Goal: Task Accomplishment & Management: Use online tool/utility

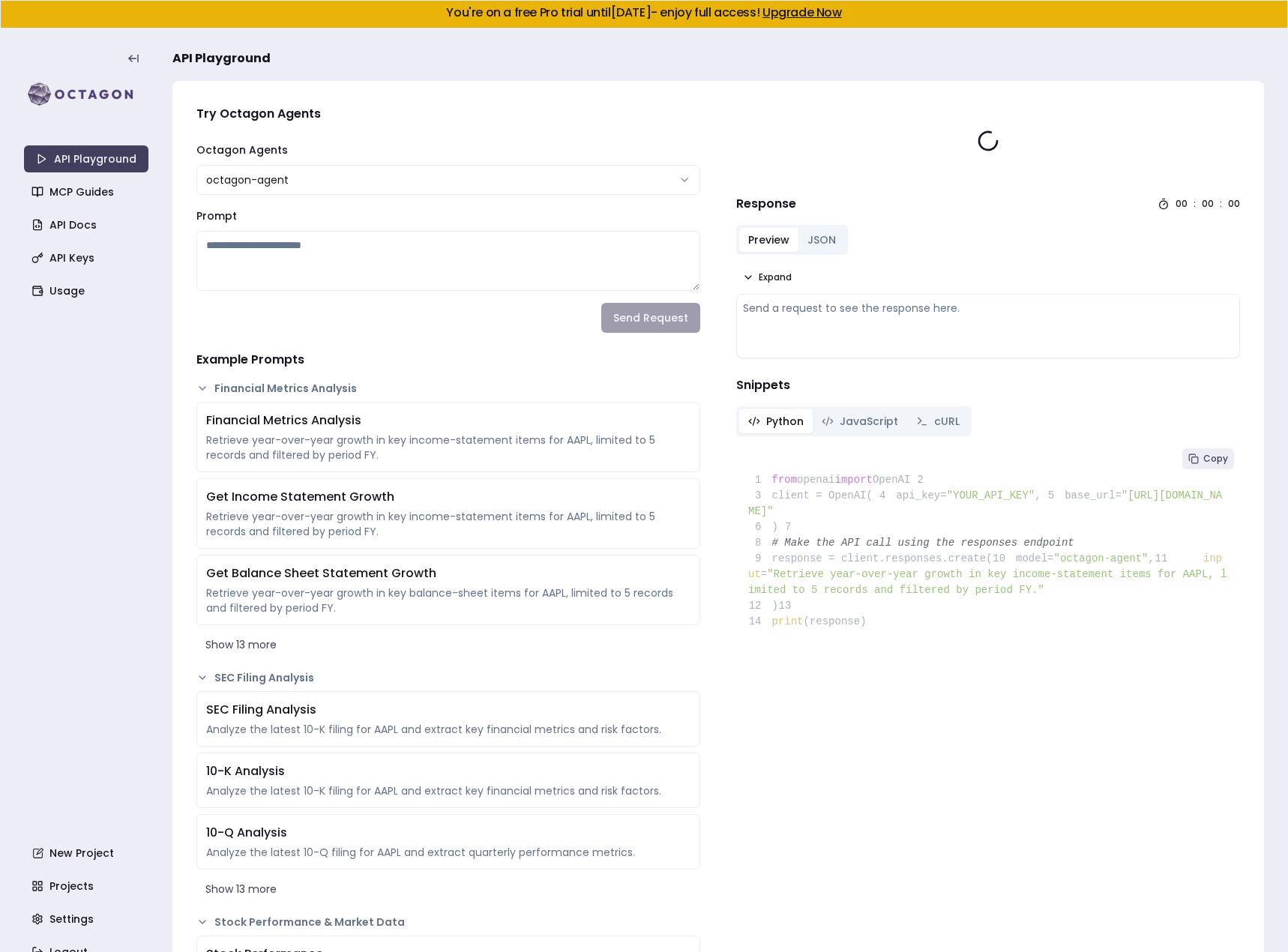
type textarea "**********"
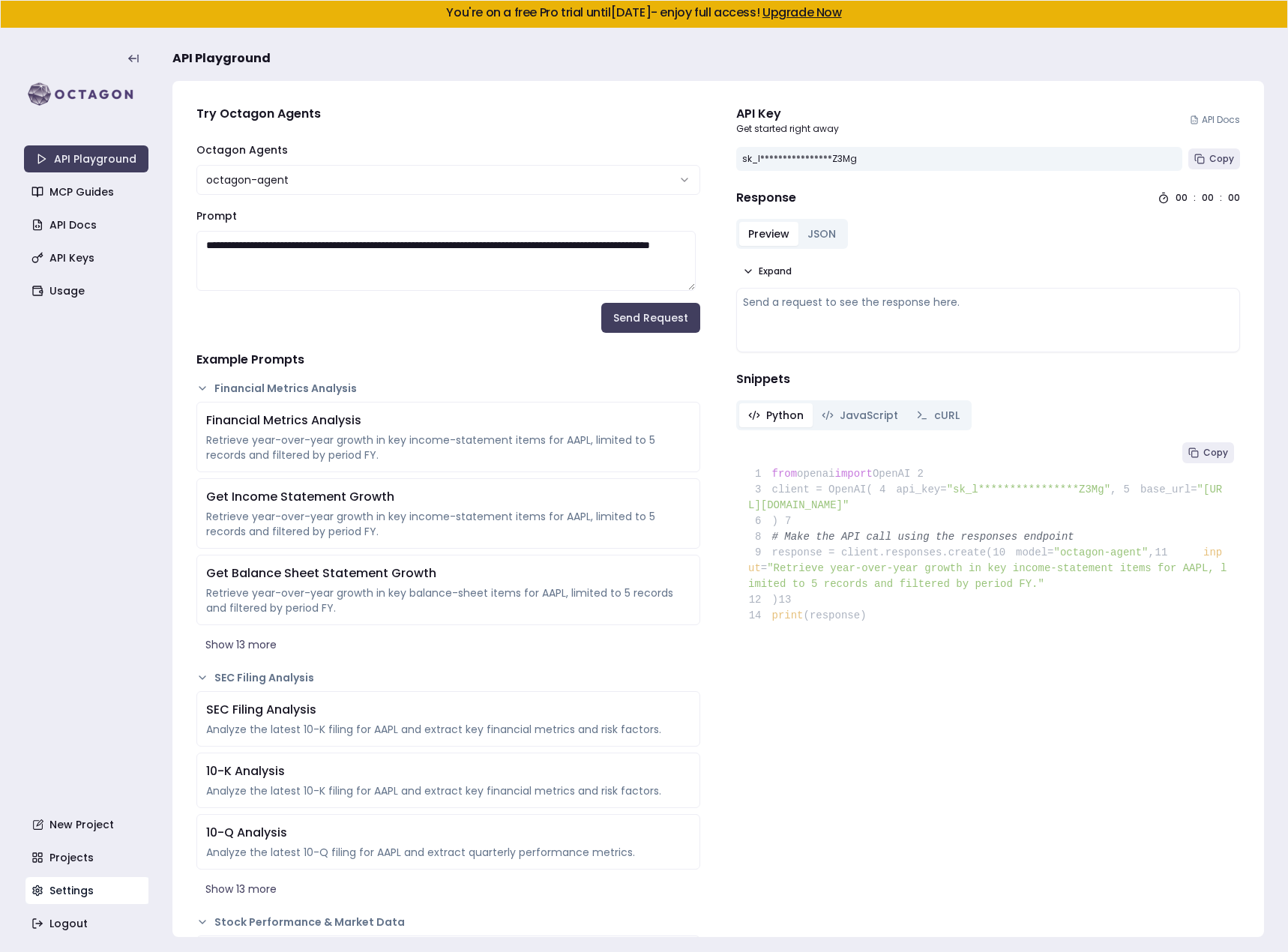
click at [75, 890] on link "Settings" at bounding box center [87, 890] width 124 height 27
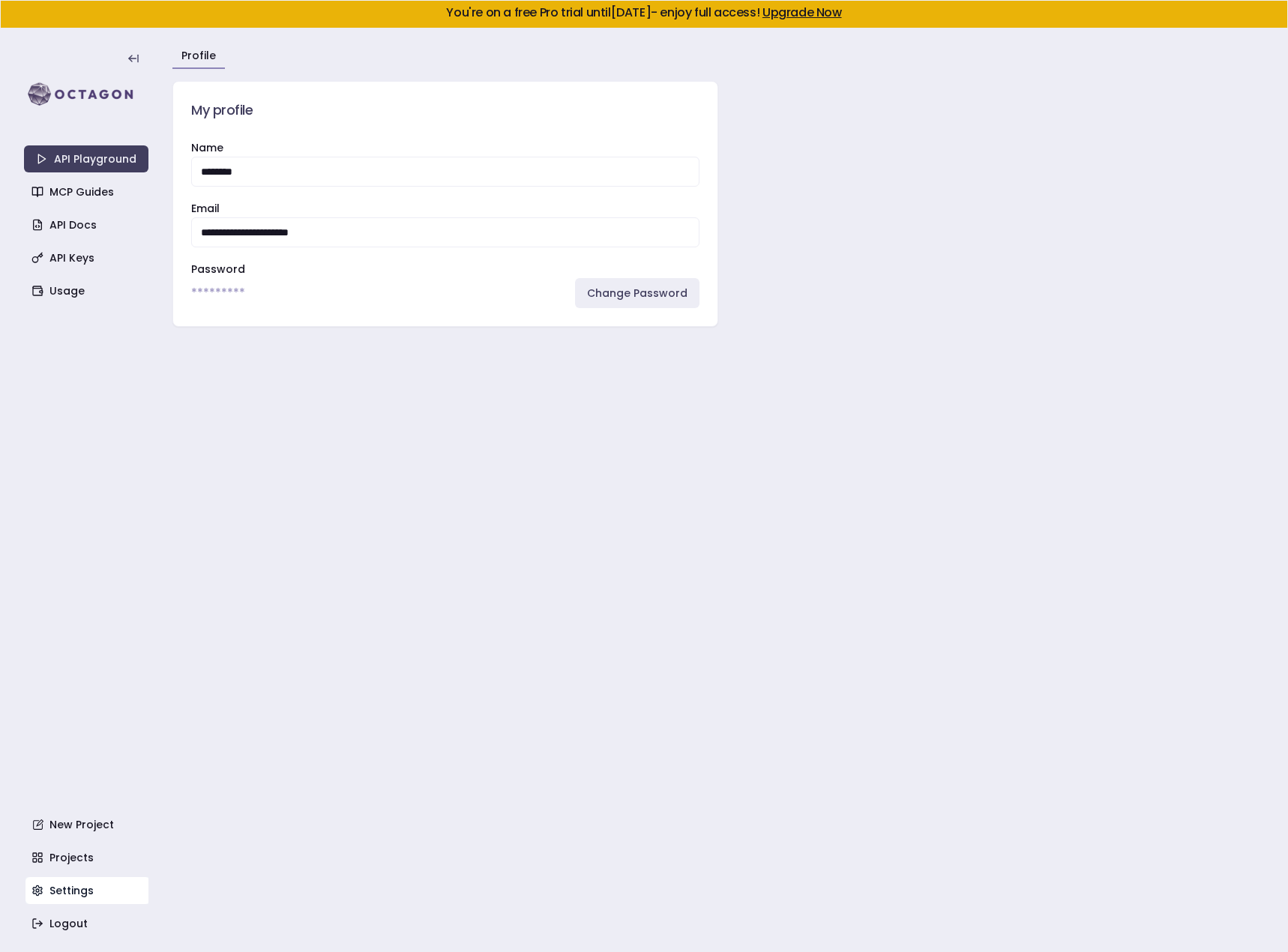
click at [75, 890] on link "Settings" at bounding box center [87, 890] width 124 height 27
click at [76, 862] on link "Projects" at bounding box center [87, 857] width 124 height 27
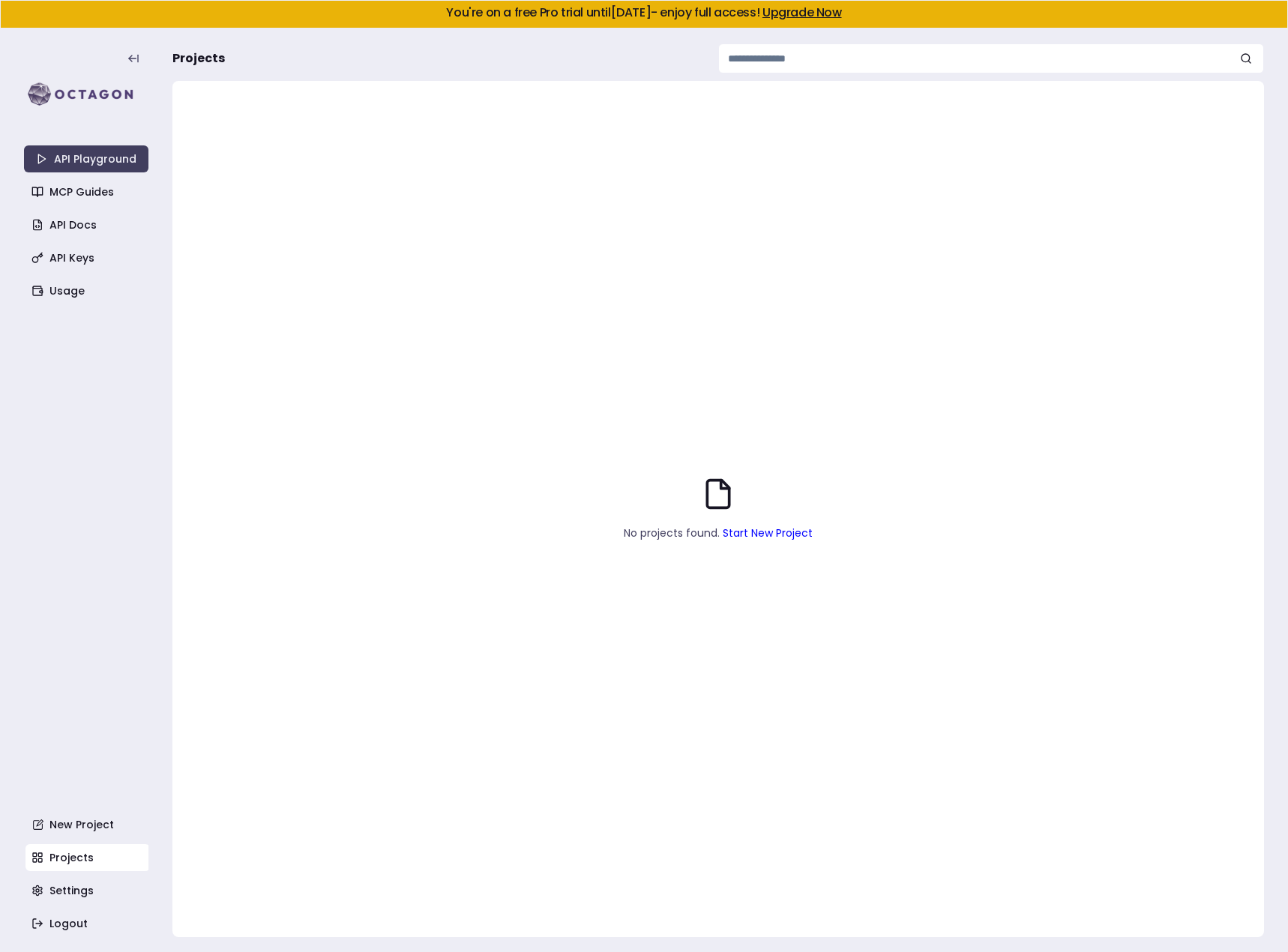
click at [759, 535] on link "Start New Project" at bounding box center [768, 533] width 90 height 15
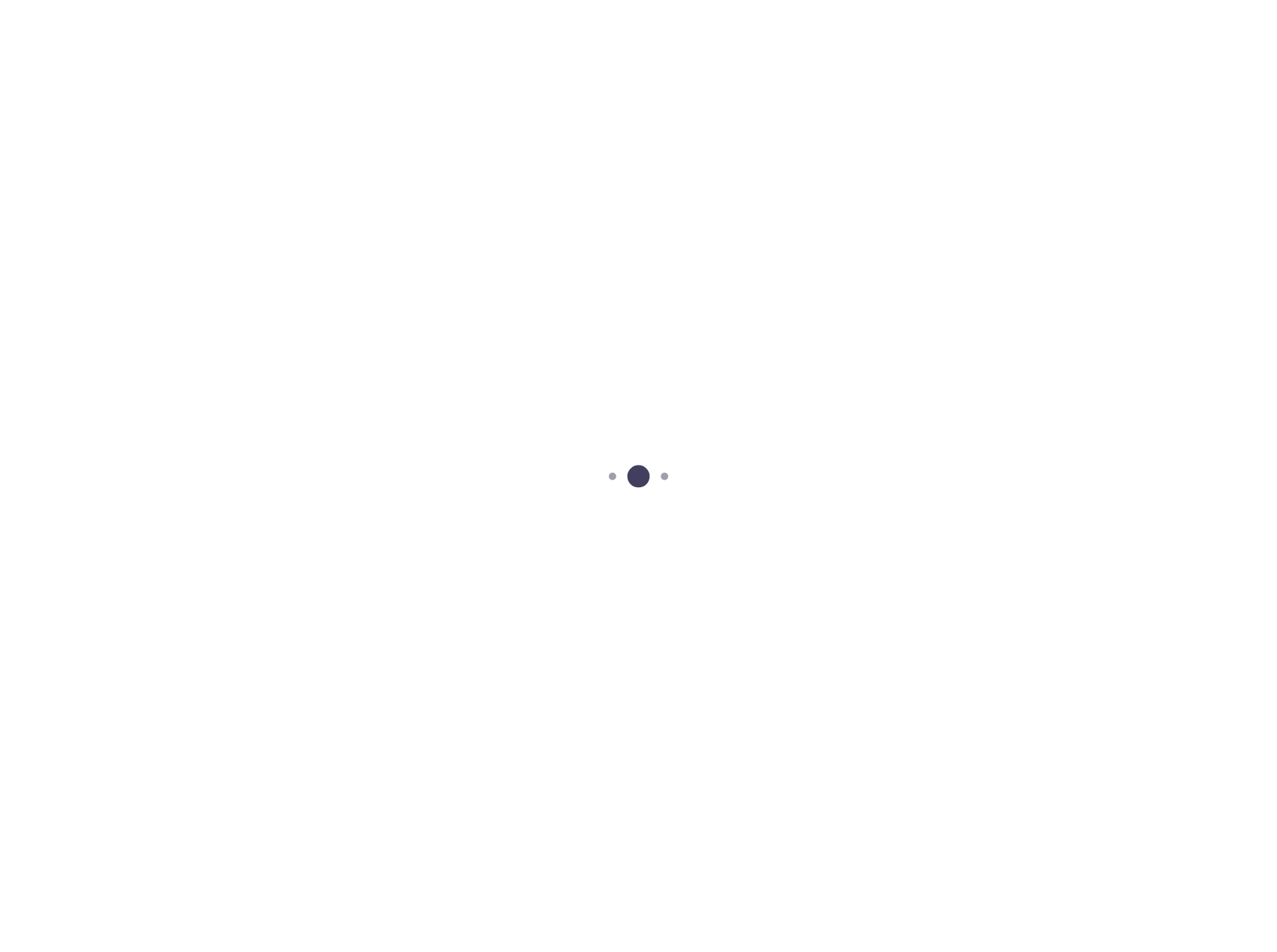
scroll to position [13, 0]
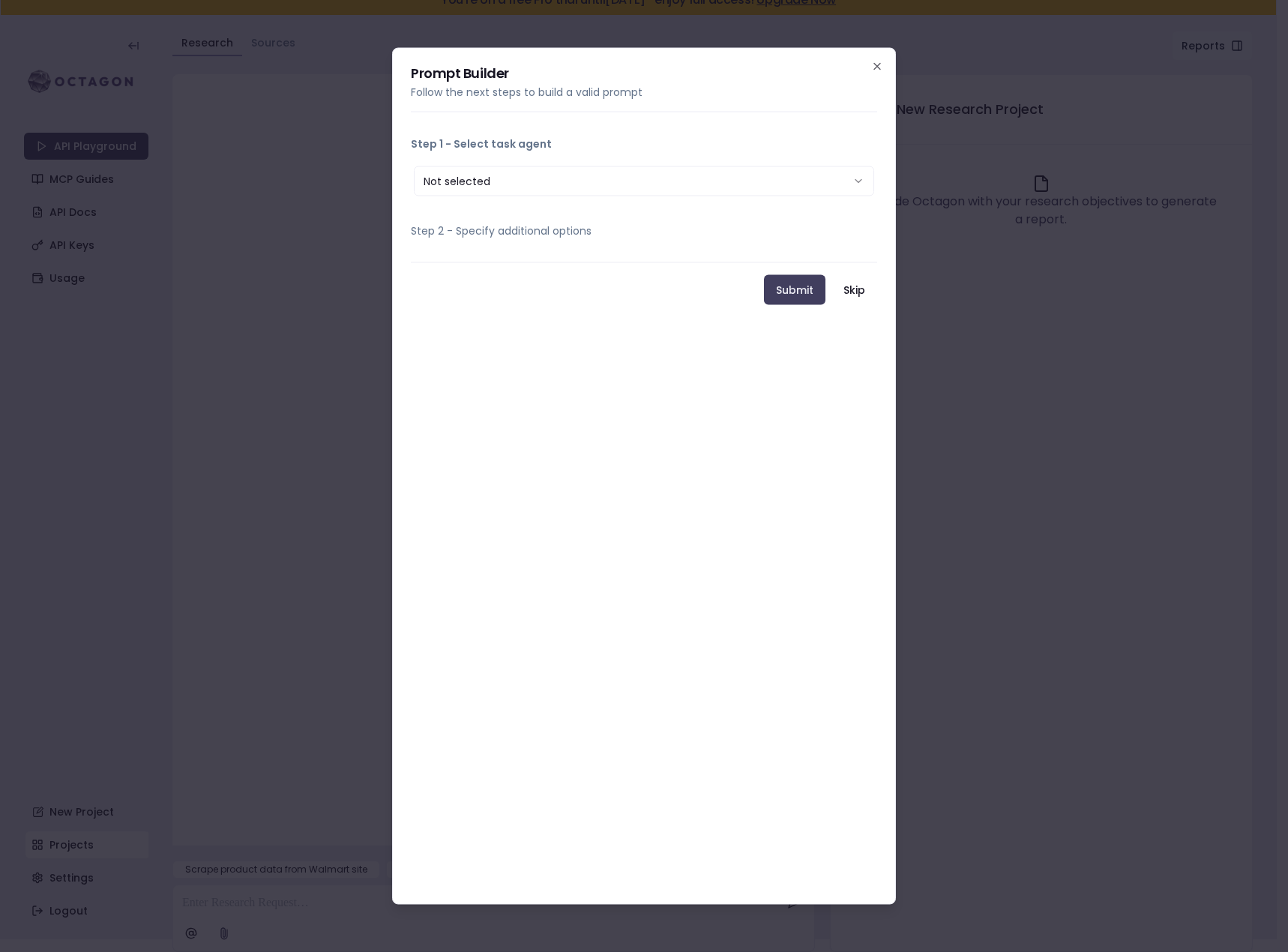
click at [543, 169] on button "Not selected" at bounding box center [643, 181] width 460 height 30
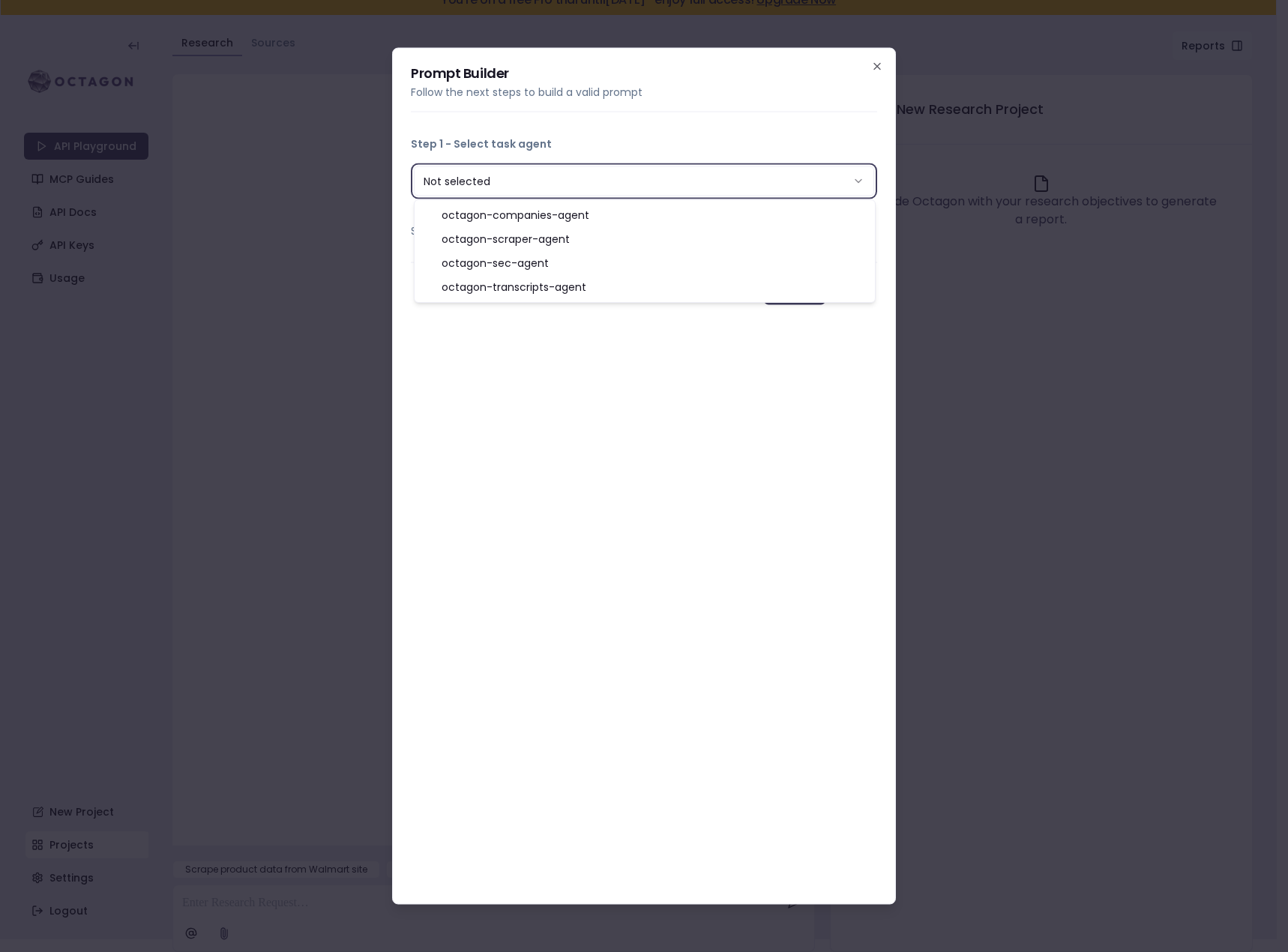
click at [267, 304] on div at bounding box center [644, 476] width 1288 height 952
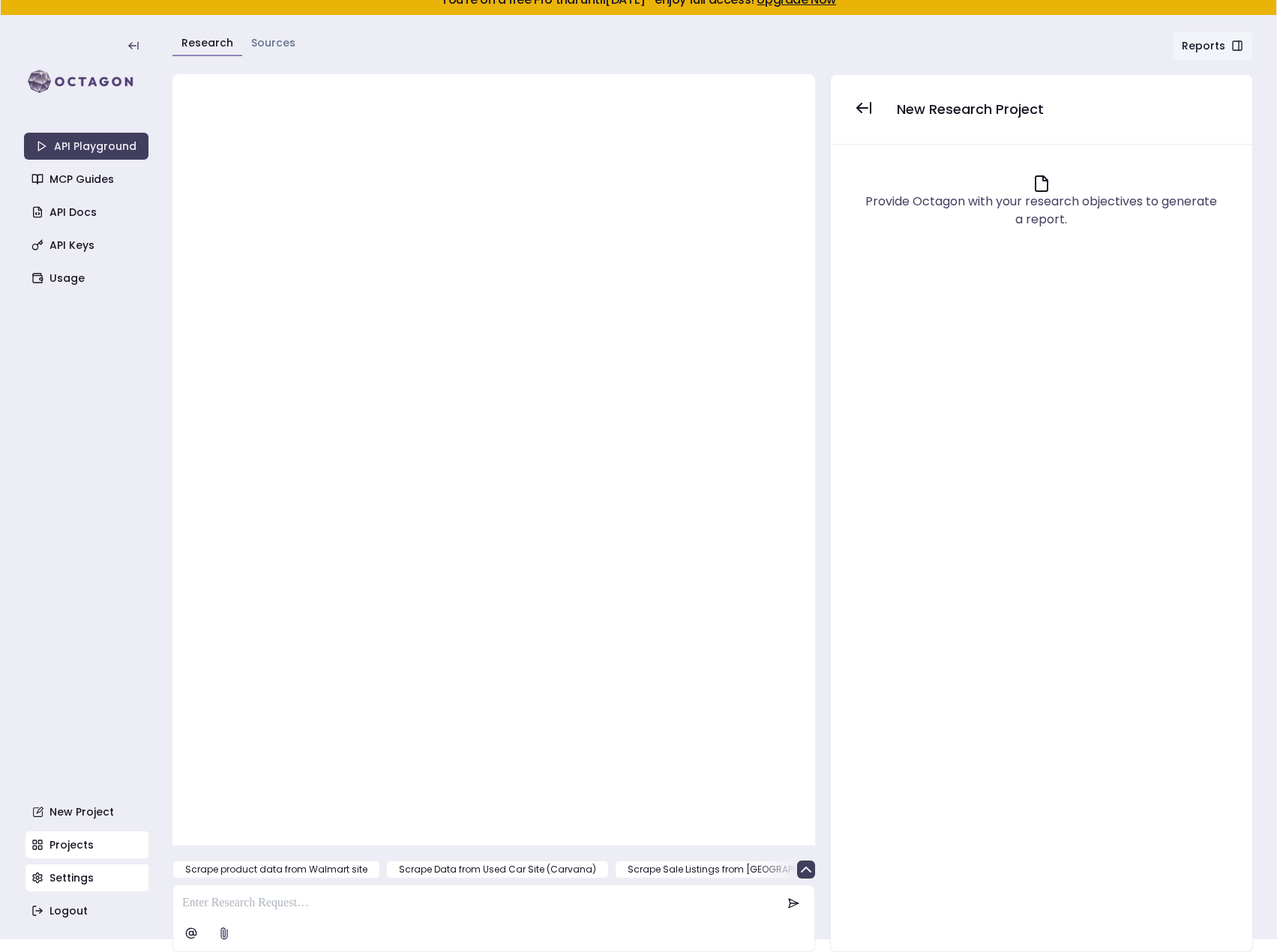
click at [96, 881] on link "Settings" at bounding box center [87, 878] width 124 height 27
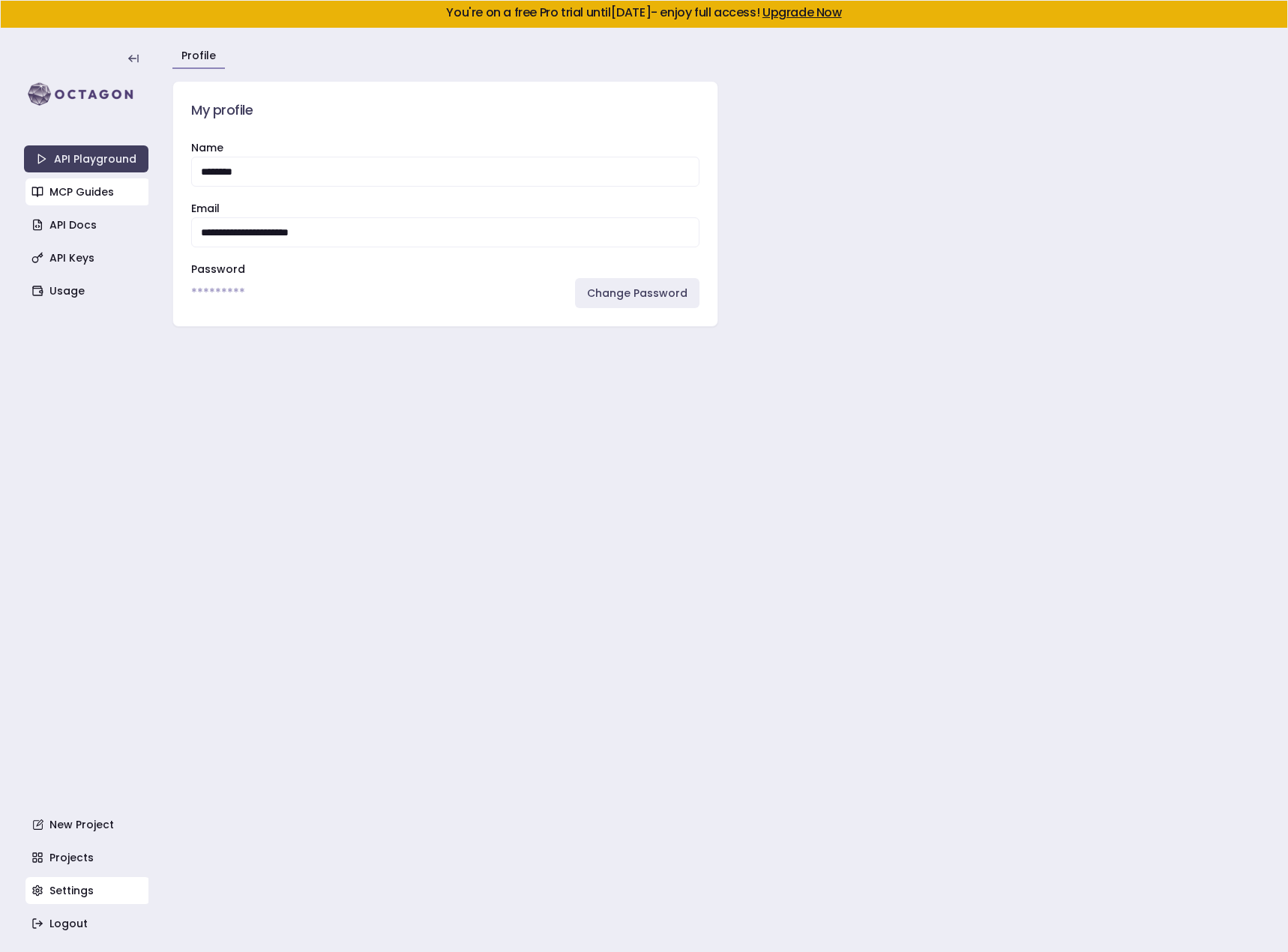
click at [84, 198] on link "MCP Guides" at bounding box center [87, 191] width 124 height 27
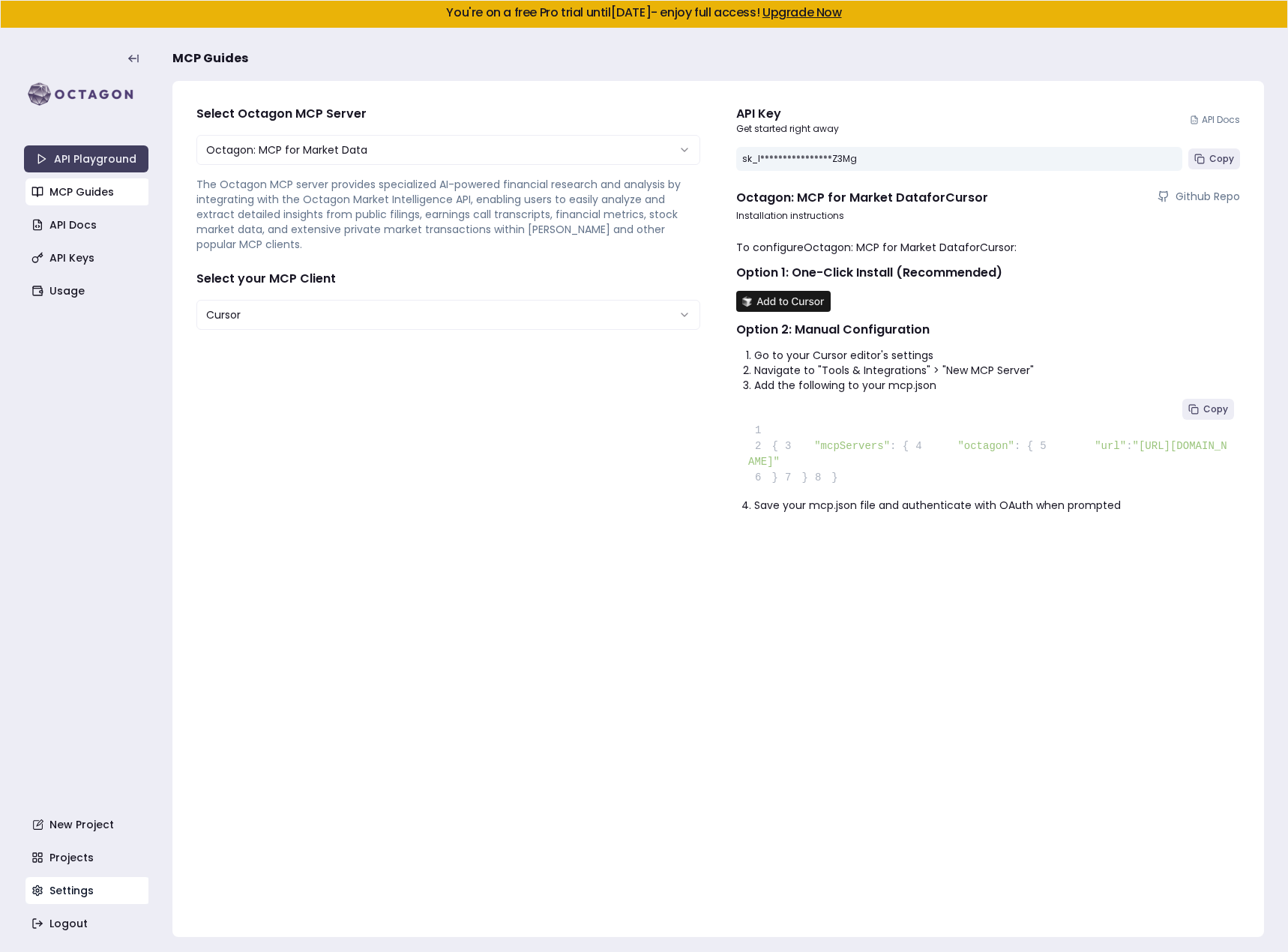
click at [63, 888] on link "Settings" at bounding box center [87, 890] width 124 height 27
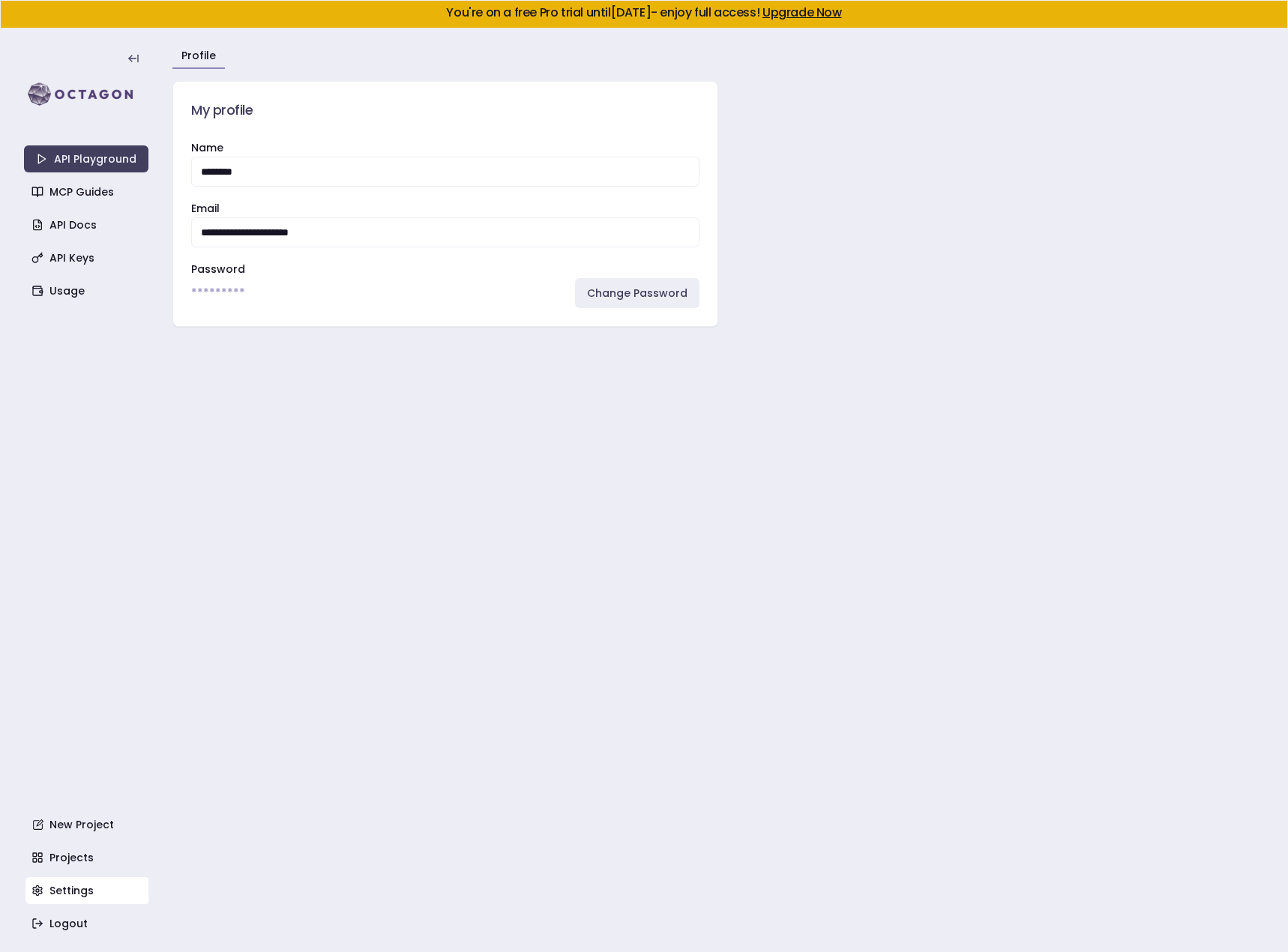
click at [96, 874] on div "API Playground MCP Guides API Docs API Keys Usage New Project Projects Settings…" at bounding box center [85, 490] width 124 height 894
click at [95, 869] on link "Projects" at bounding box center [87, 857] width 124 height 27
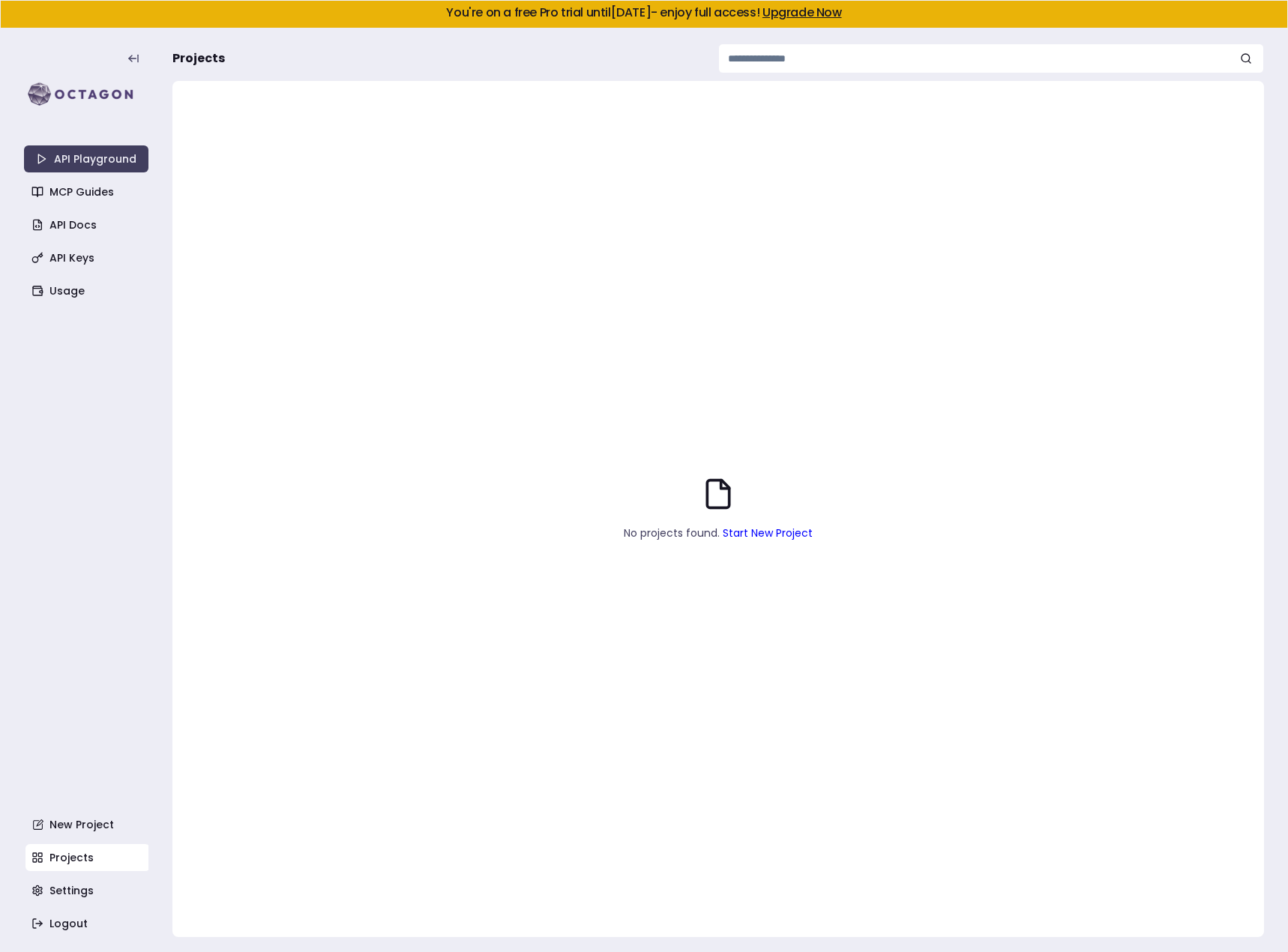
click at [729, 530] on link "Start New Project" at bounding box center [768, 533] width 90 height 15
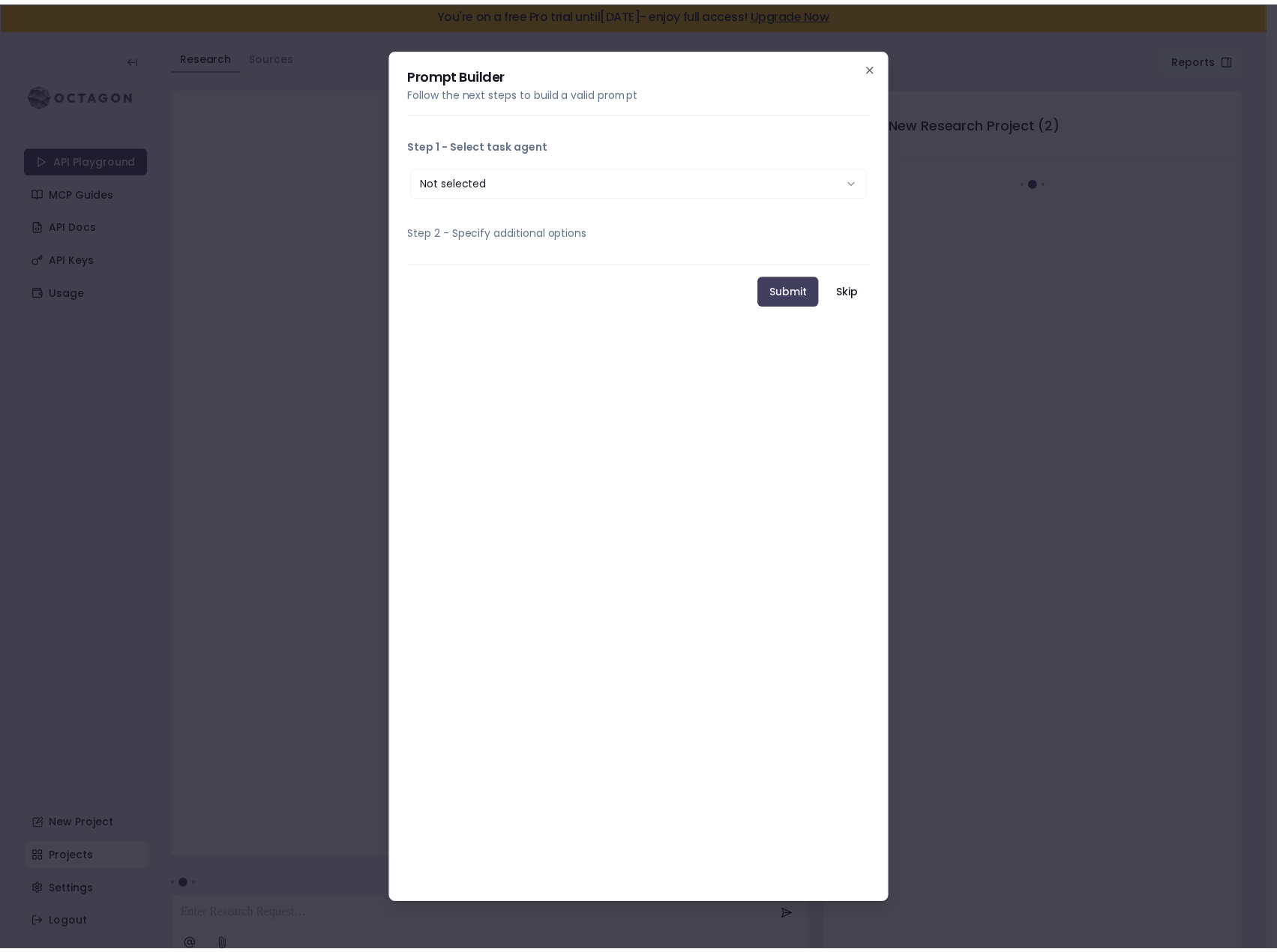
scroll to position [13, 0]
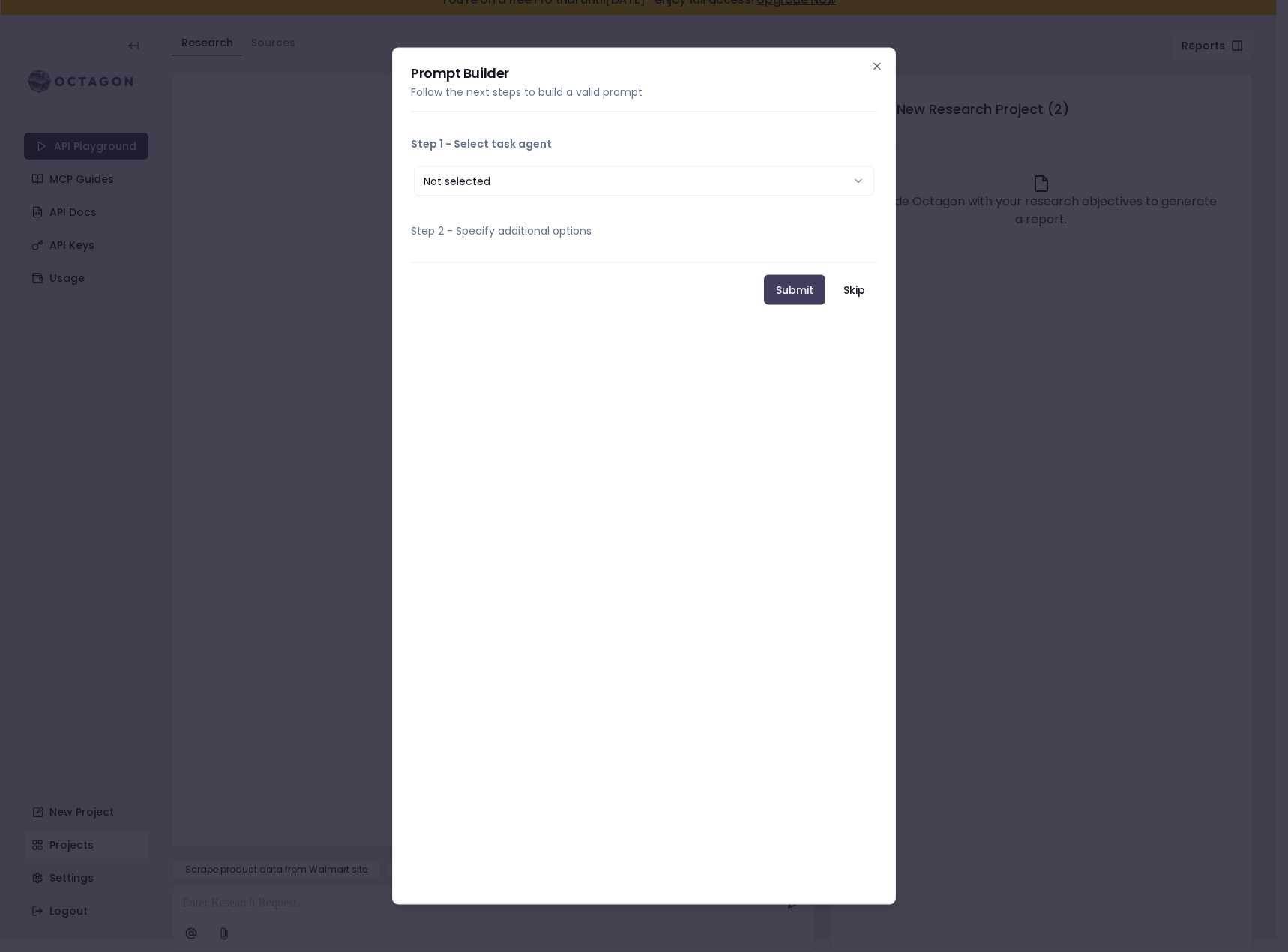
click at [640, 173] on button "Not selected" at bounding box center [643, 181] width 460 height 30
select select "**********"
click at [520, 288] on input "What is target URL? *" at bounding box center [643, 289] width 460 height 30
paste input "**********"
type input "**********"
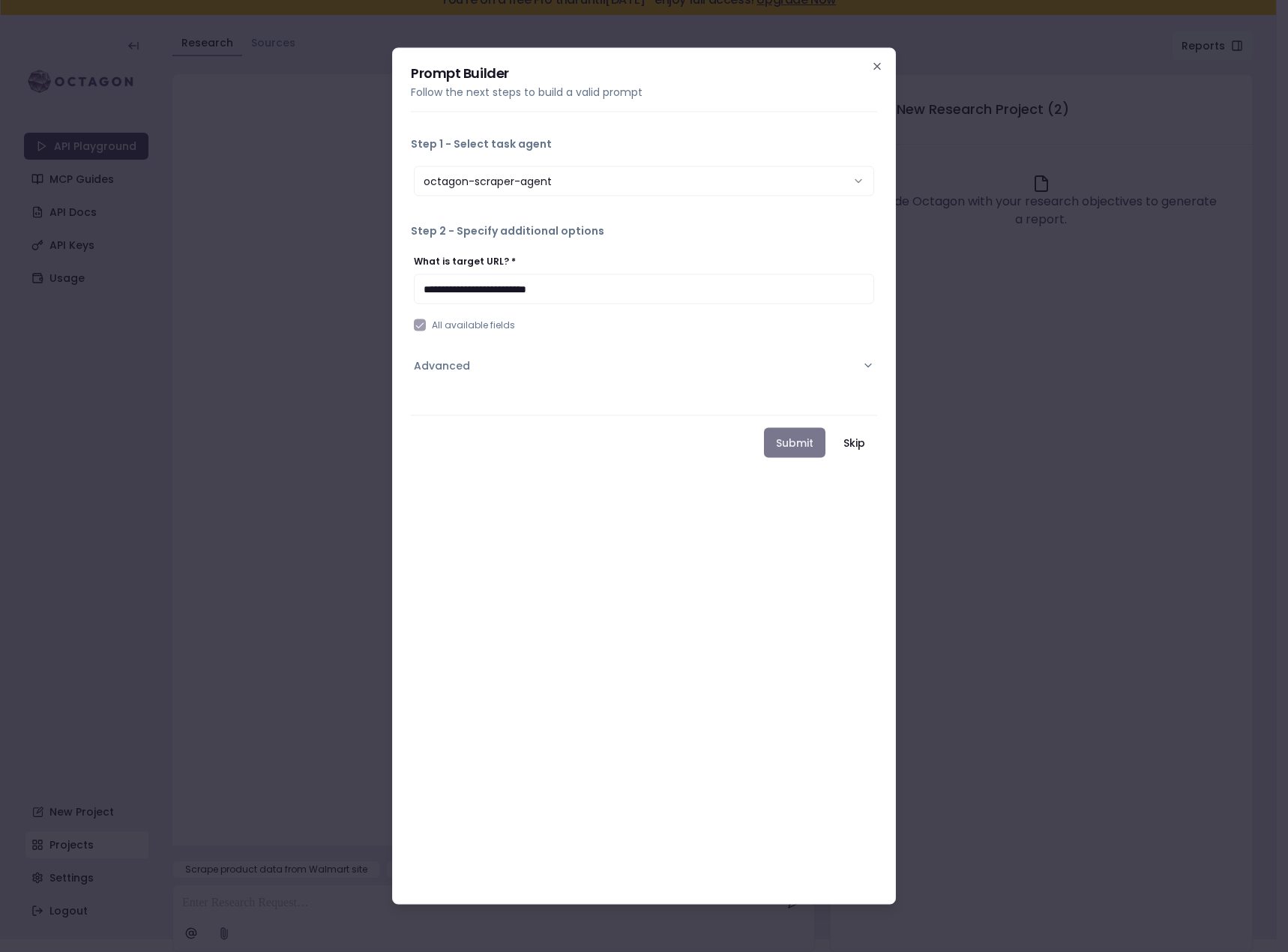
click at [796, 445] on button "Submit" at bounding box center [794, 443] width 62 height 30
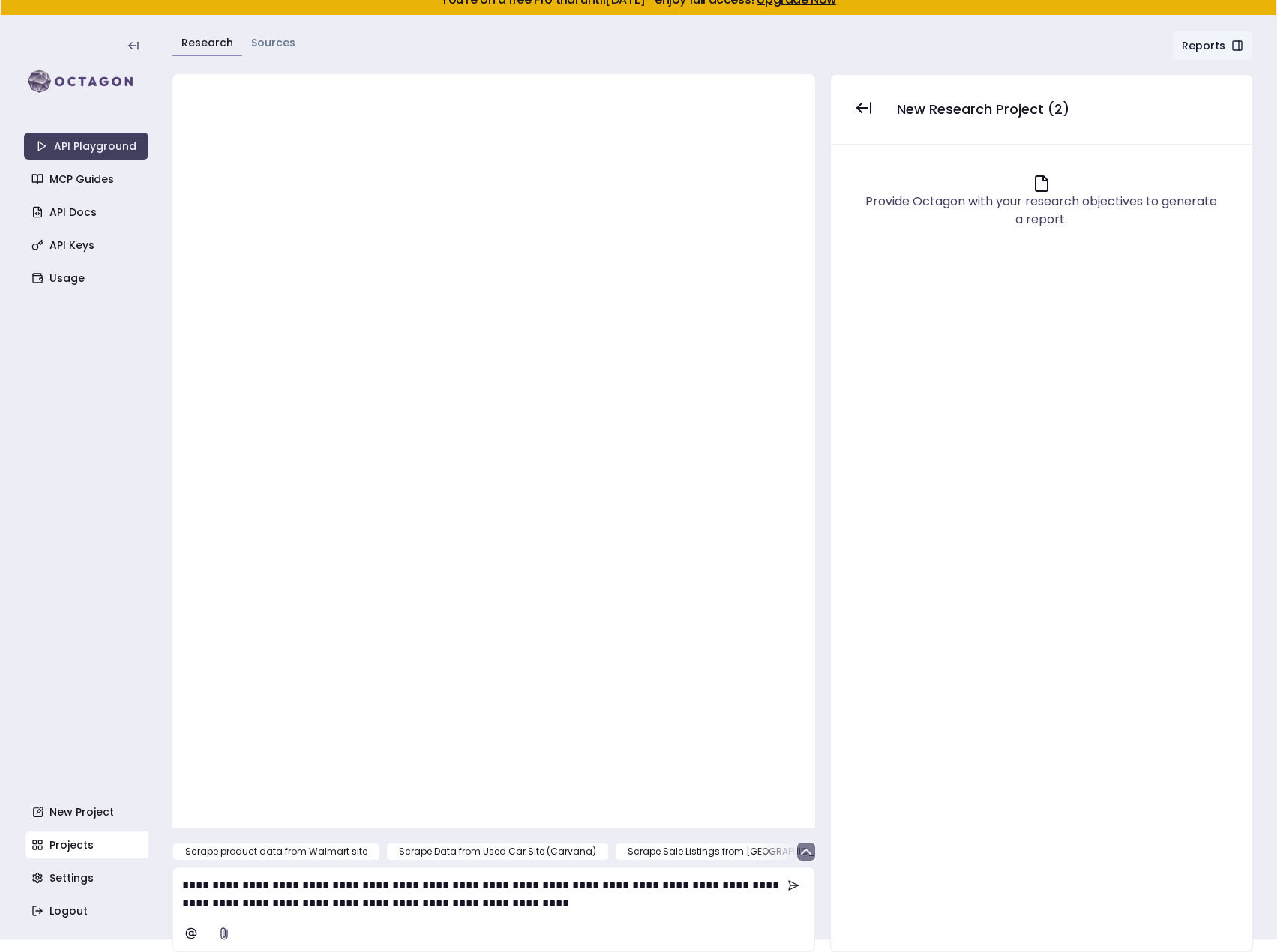
click at [808, 851] on icon "button" at bounding box center [806, 852] width 18 height 18
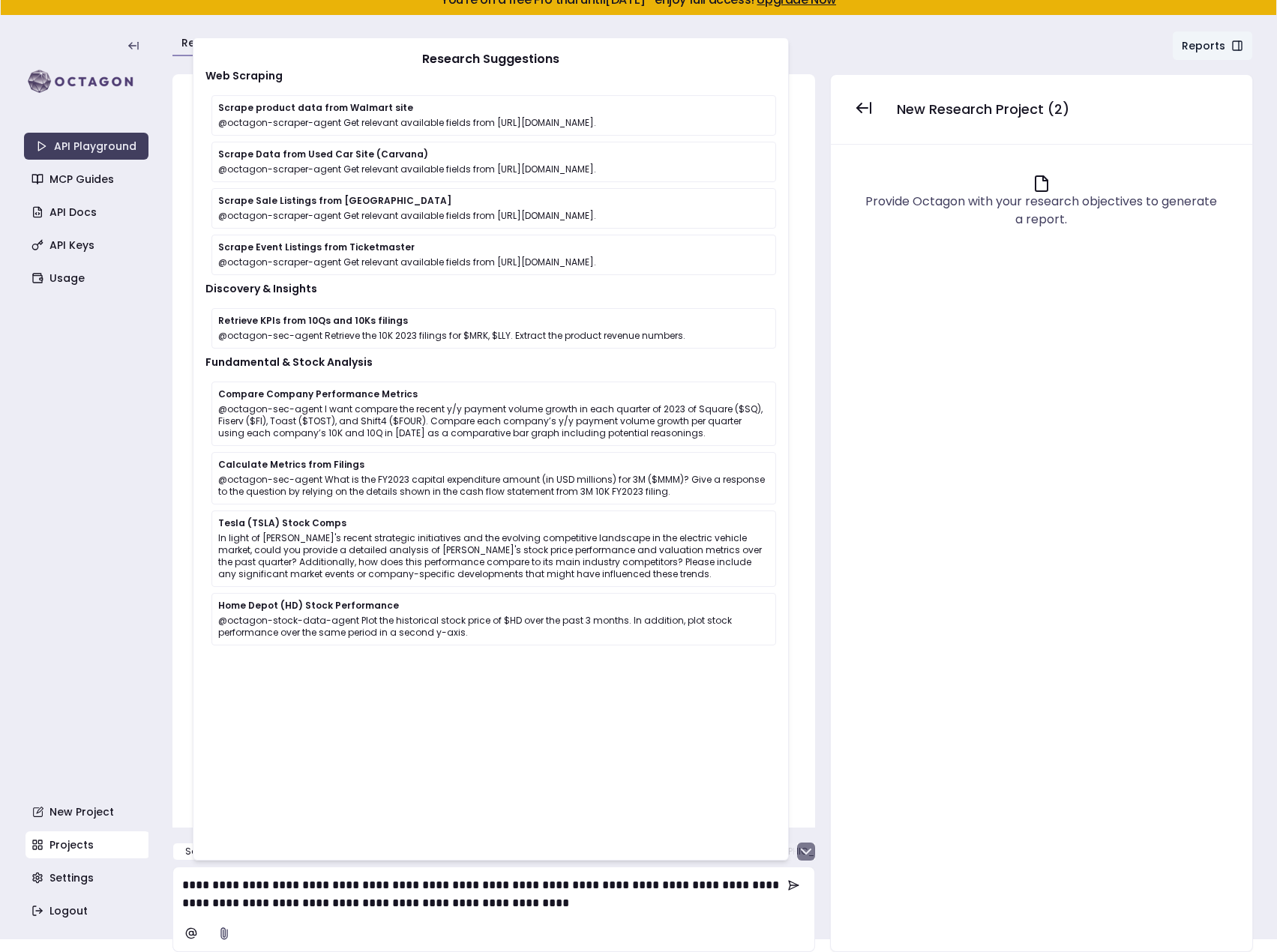
click at [808, 851] on icon "button" at bounding box center [806, 851] width 9 height 5
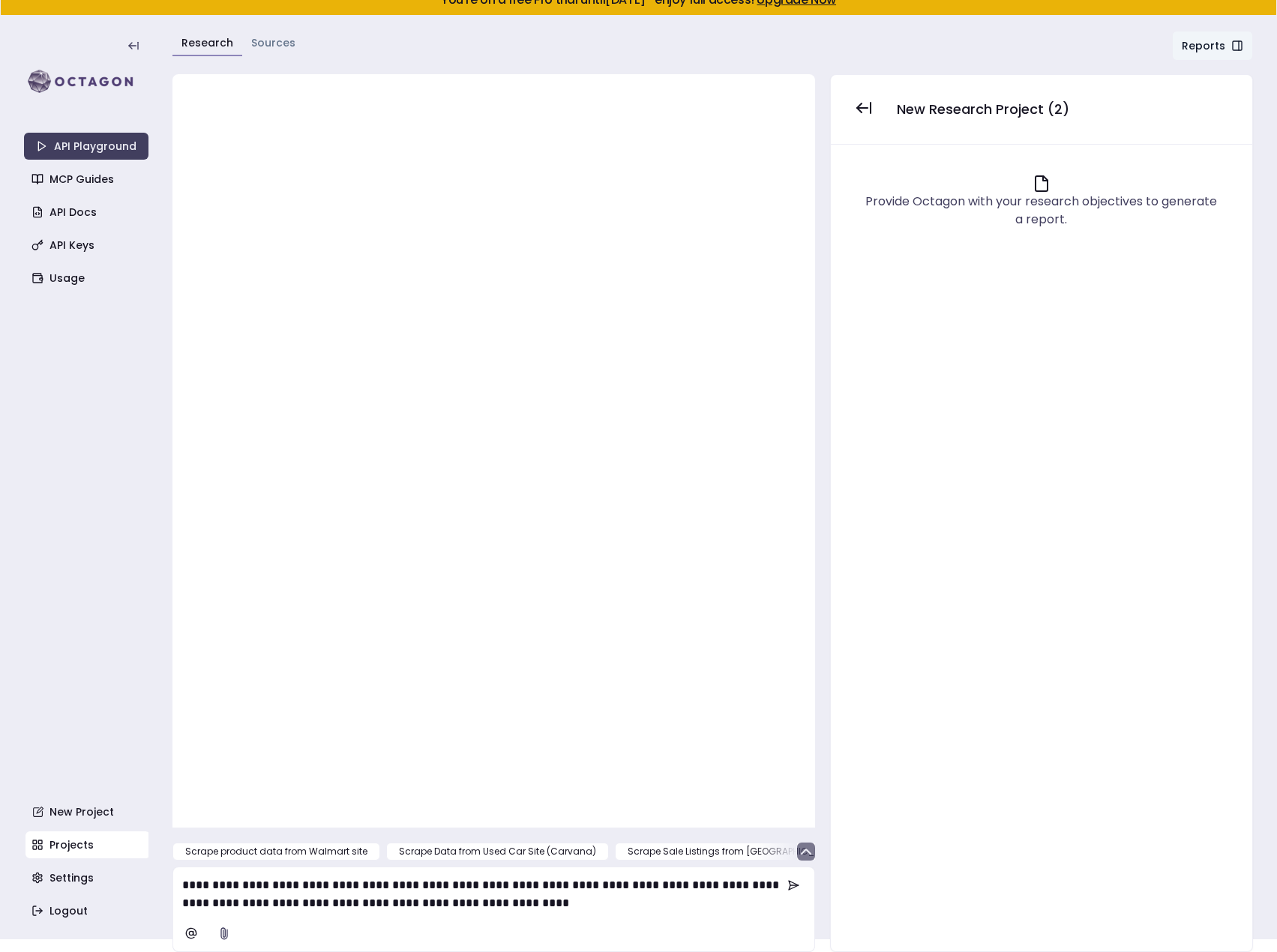
click at [1040, 185] on icon at bounding box center [1042, 184] width 18 height 18
click at [264, 40] on link "Sources" at bounding box center [273, 42] width 44 height 15
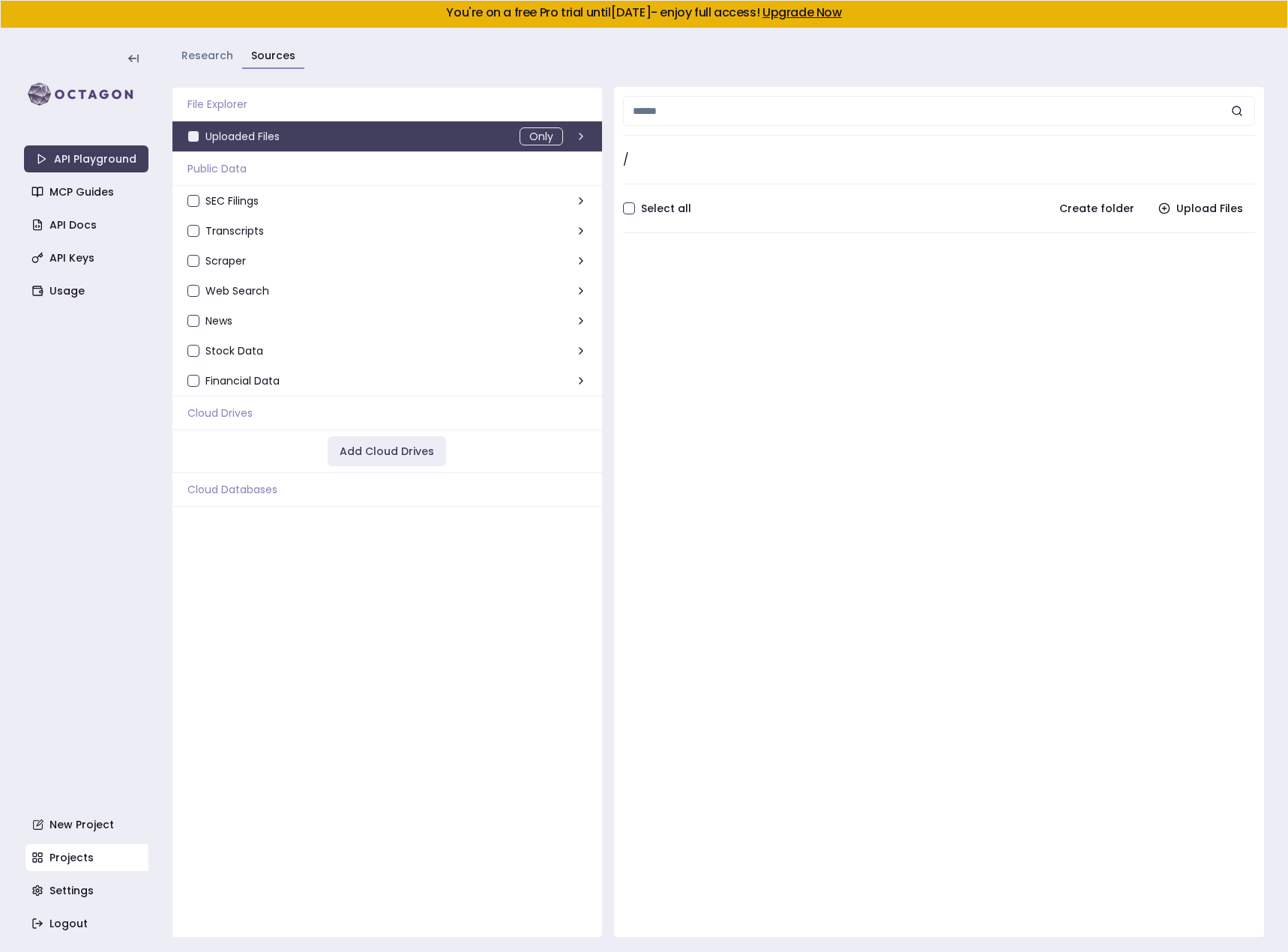
click at [204, 60] on link "Research" at bounding box center [207, 55] width 51 height 15
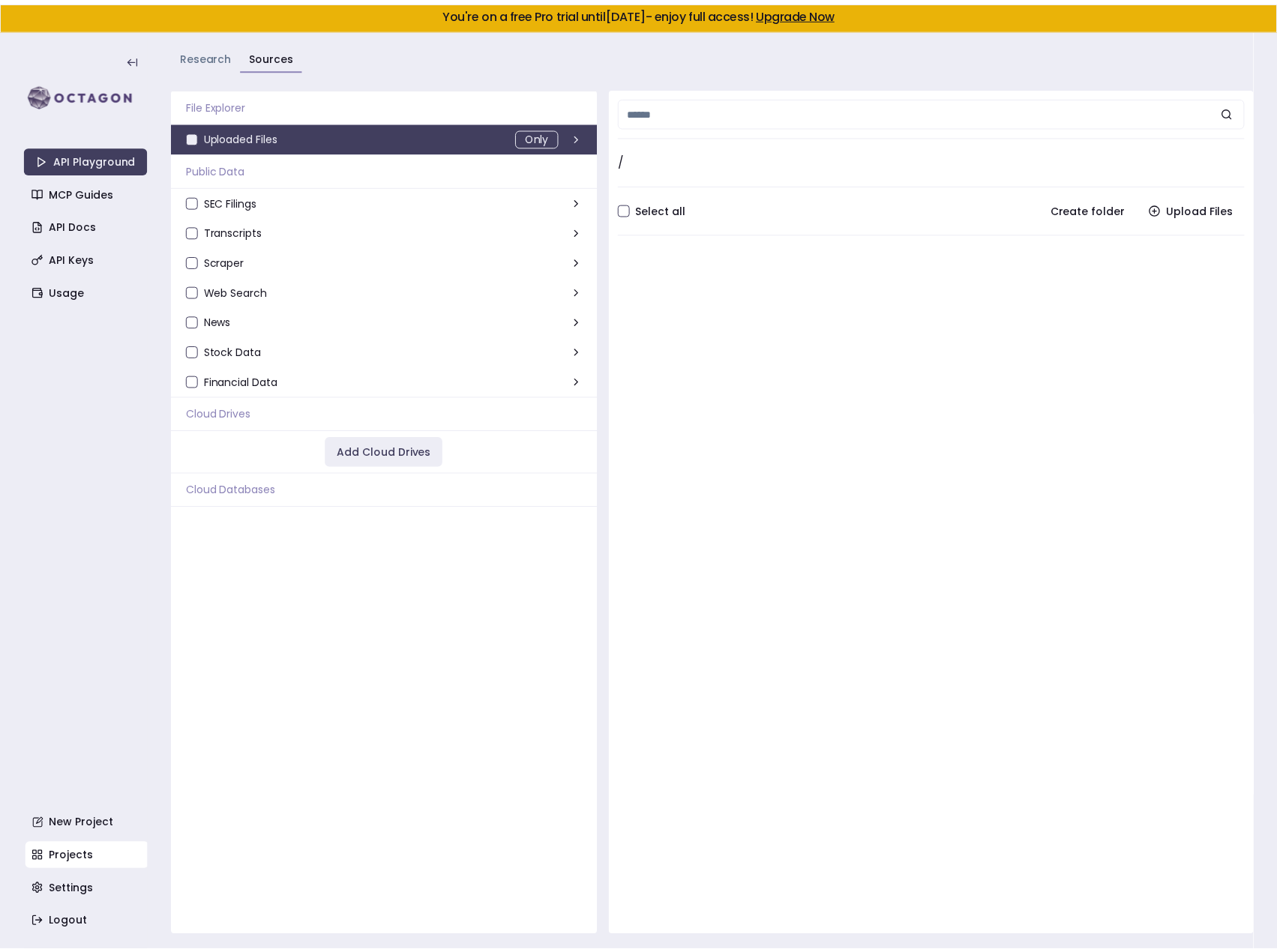
scroll to position [14, 0]
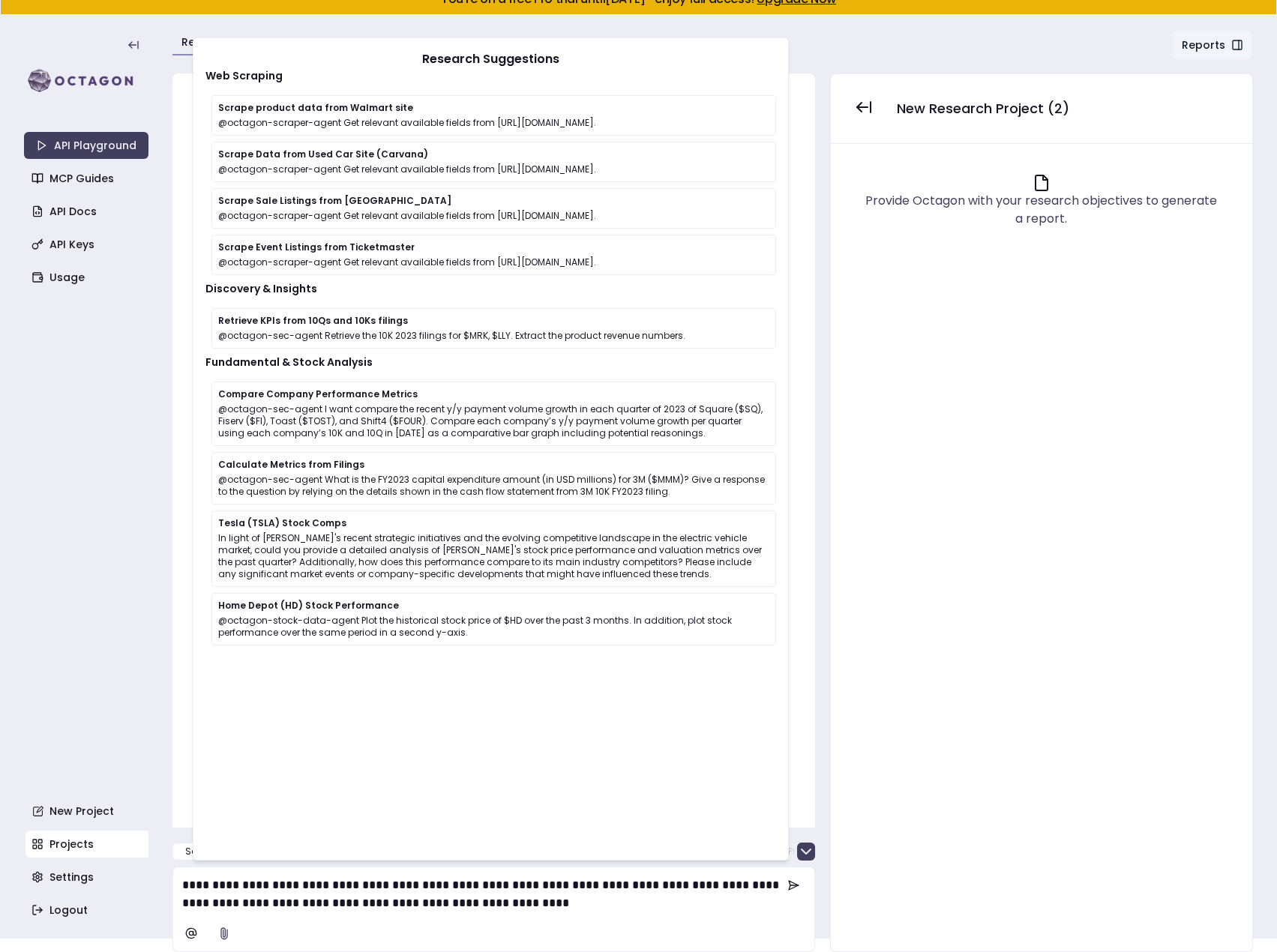
click at [1033, 617] on div "Provide Octagon with your research objectives to generate a report." at bounding box center [1042, 548] width 397 height 783
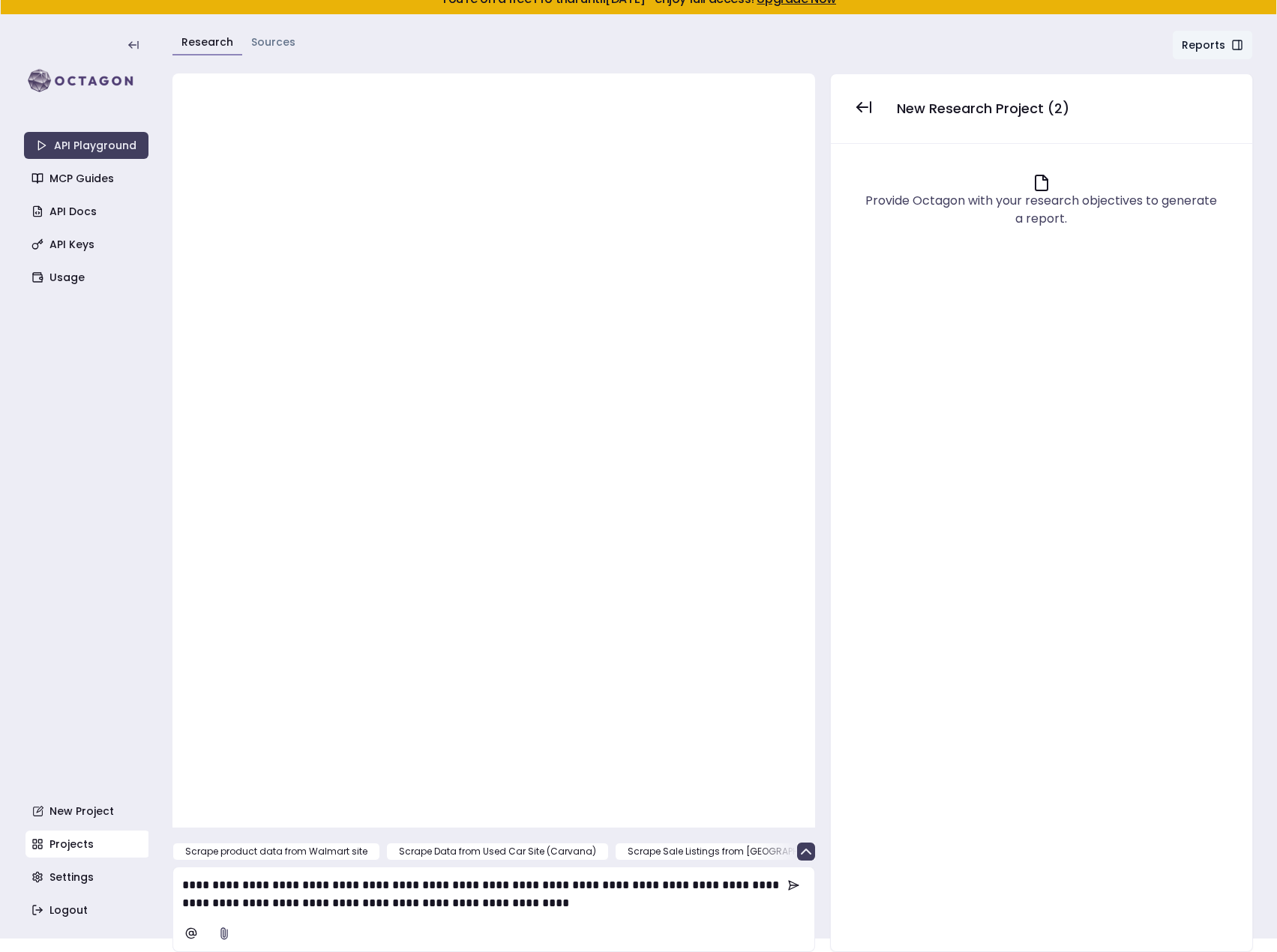
click at [200, 32] on button "Research" at bounding box center [208, 43] width 70 height 26
click at [784, 881] on button at bounding box center [793, 885] width 36 height 30
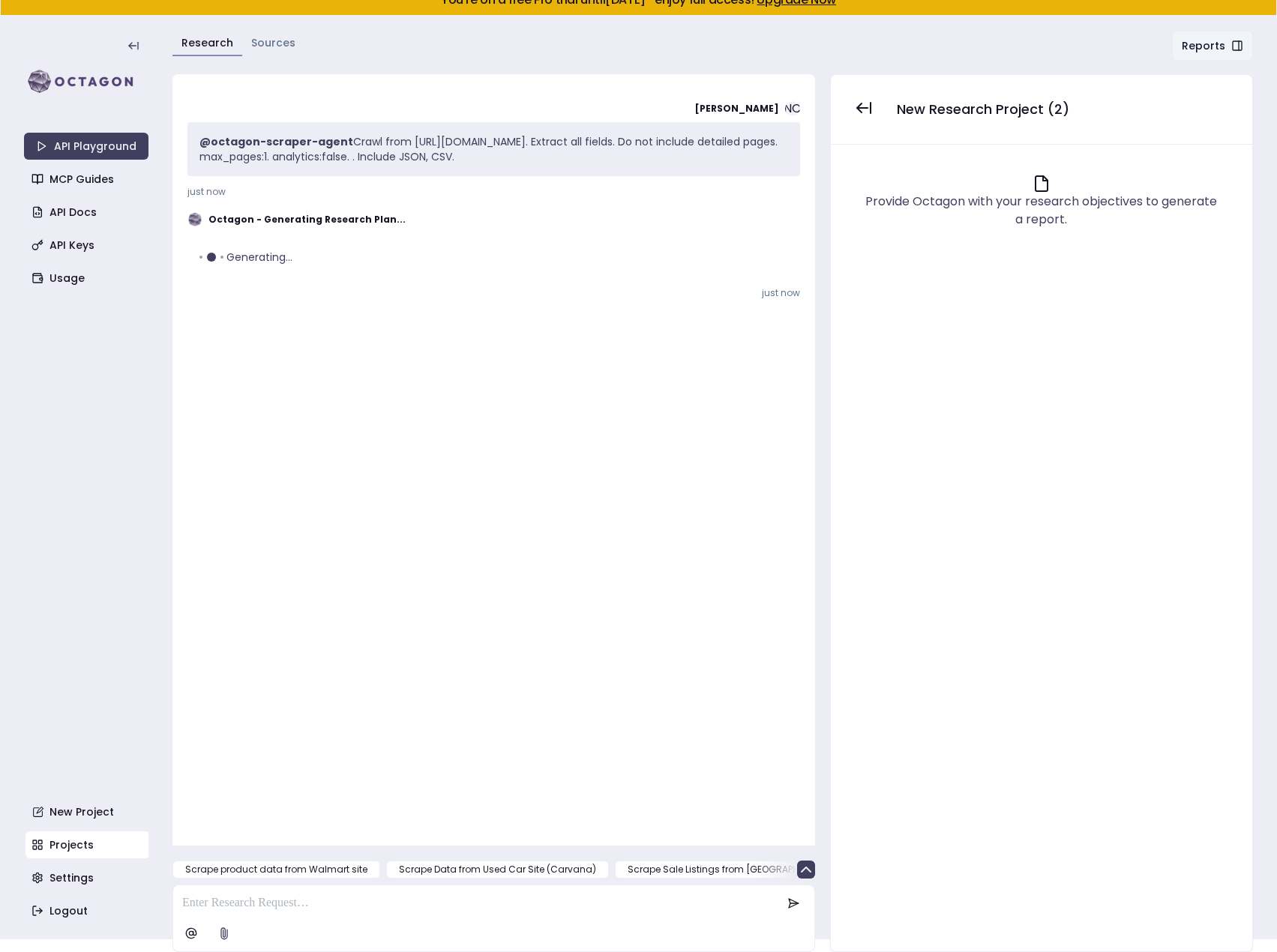
click at [284, 906] on p at bounding box center [483, 903] width 601 height 18
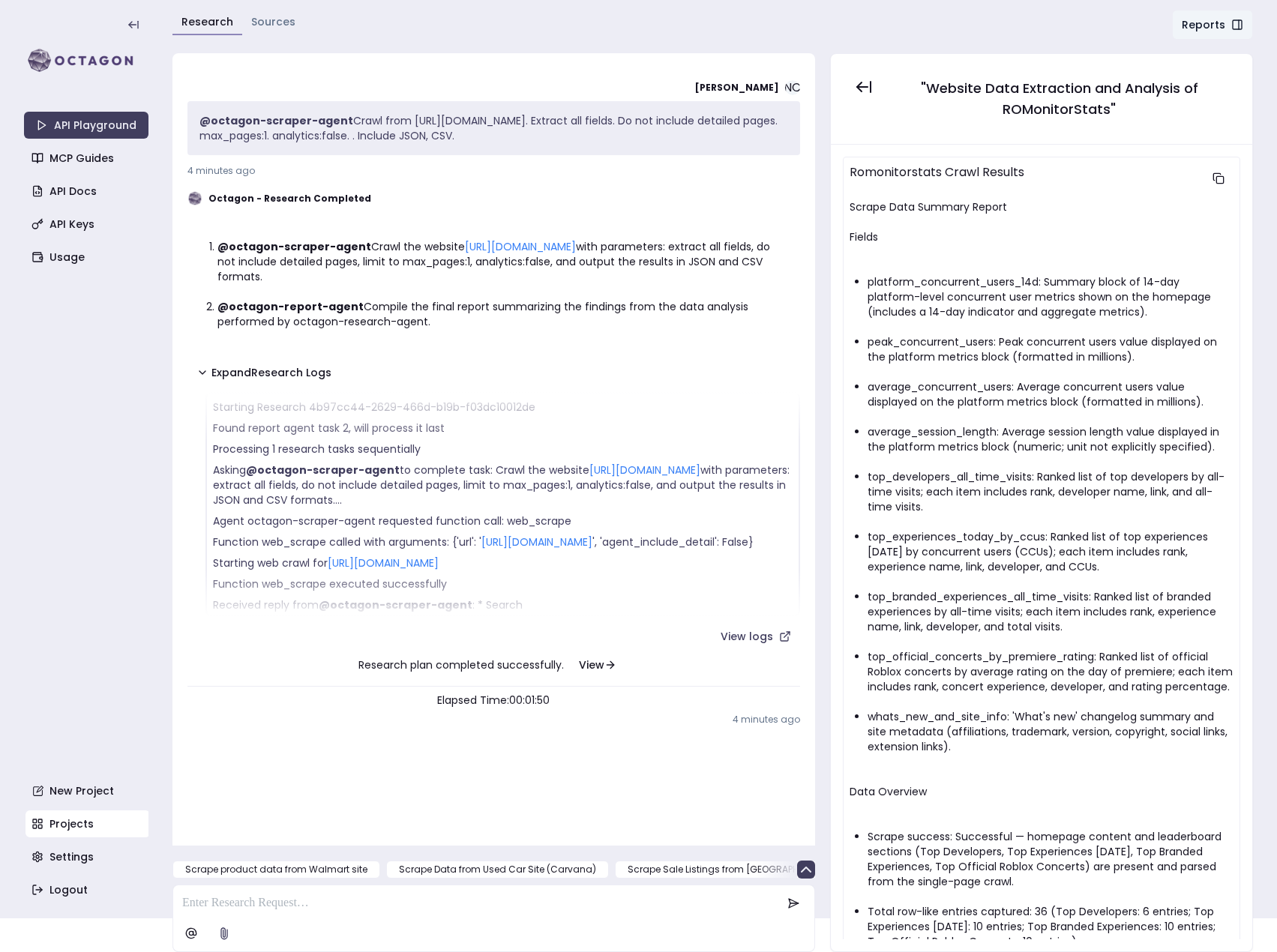
scroll to position [328, 0]
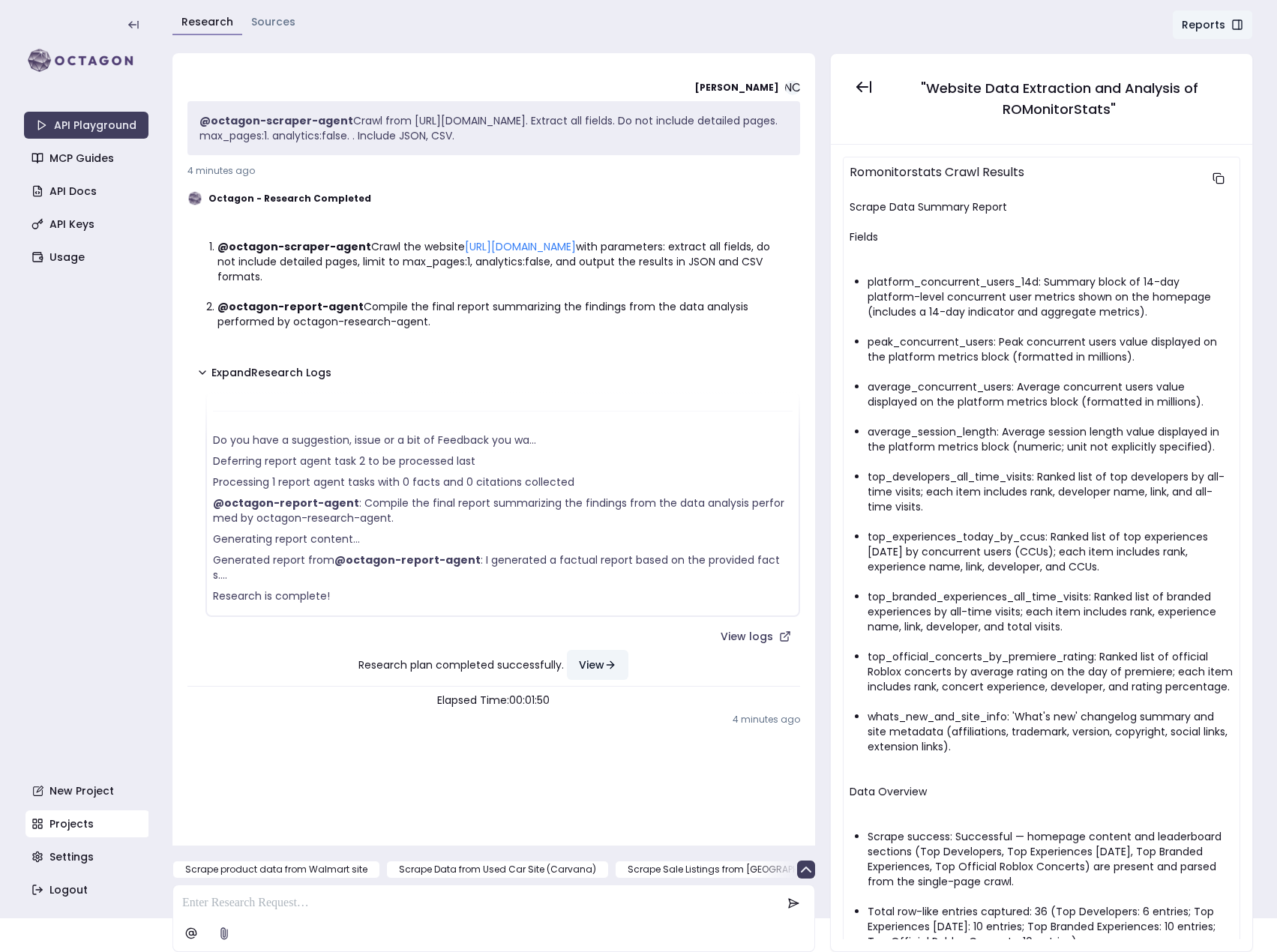
click at [599, 665] on button "View" at bounding box center [598, 664] width 62 height 30
click at [608, 665] on icon at bounding box center [610, 665] width 6 height 0
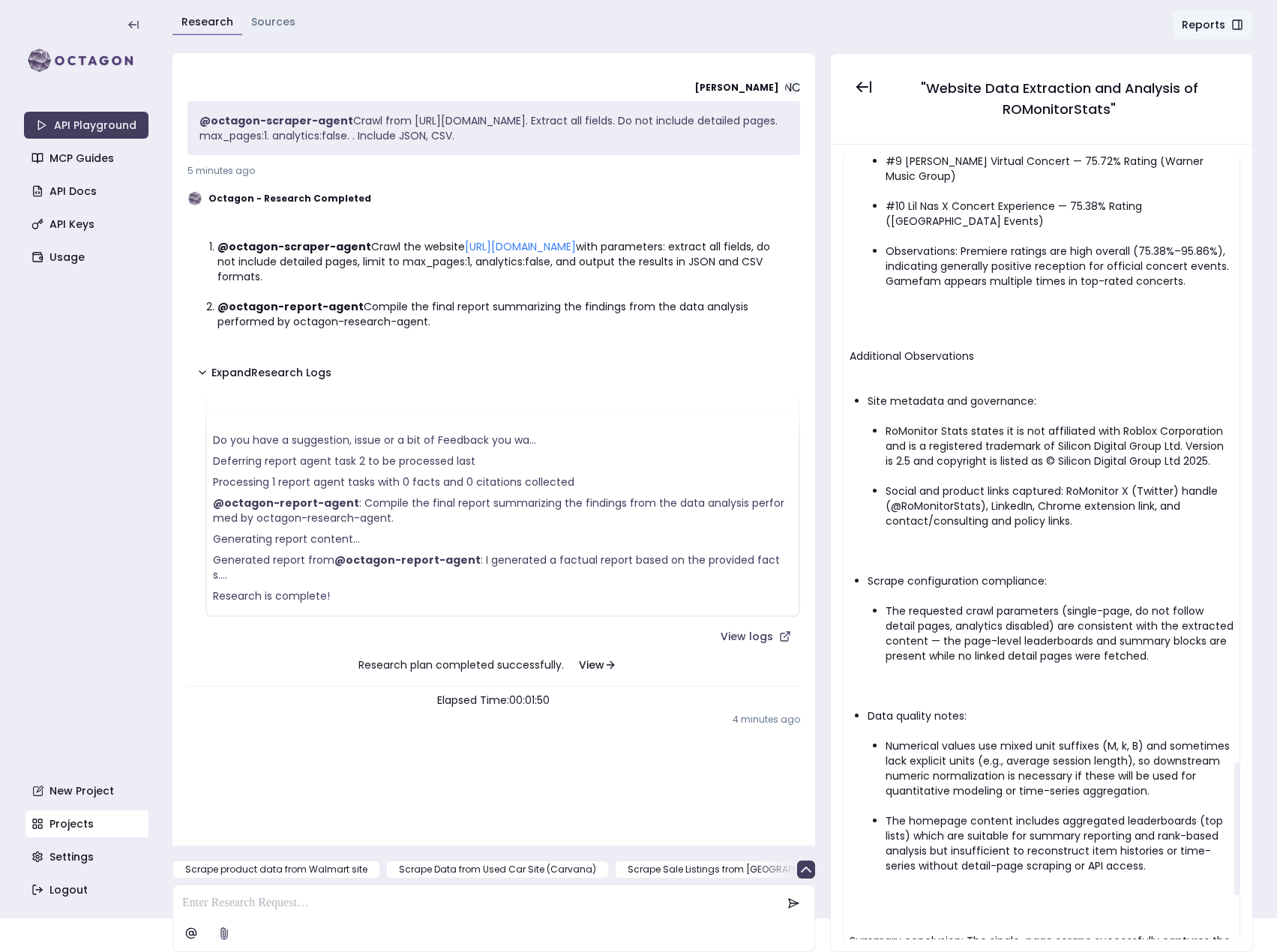
scroll to position [3825, 0]
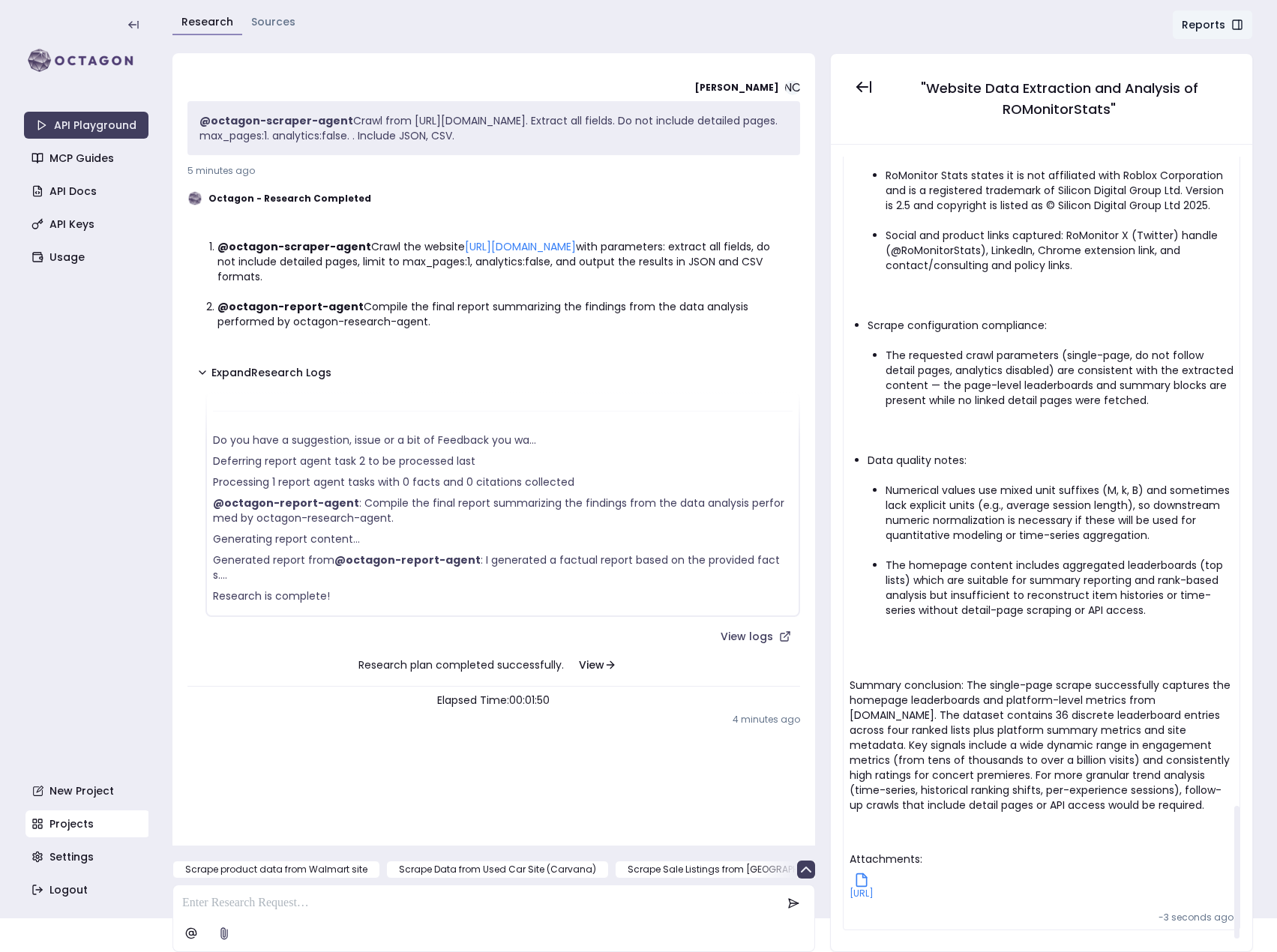
click at [870, 873] on icon at bounding box center [861, 880] width 15 height 15
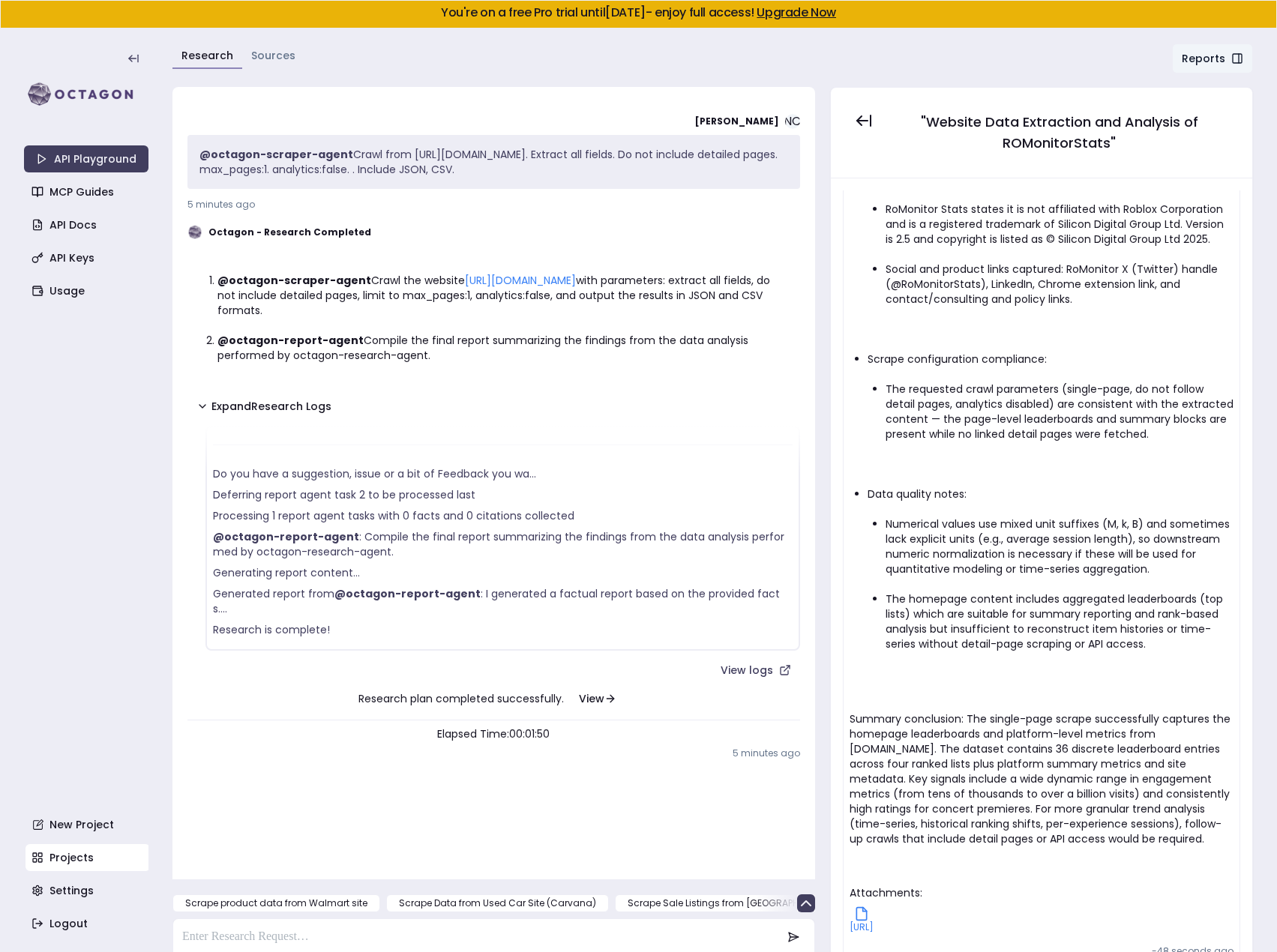
scroll to position [34, 0]
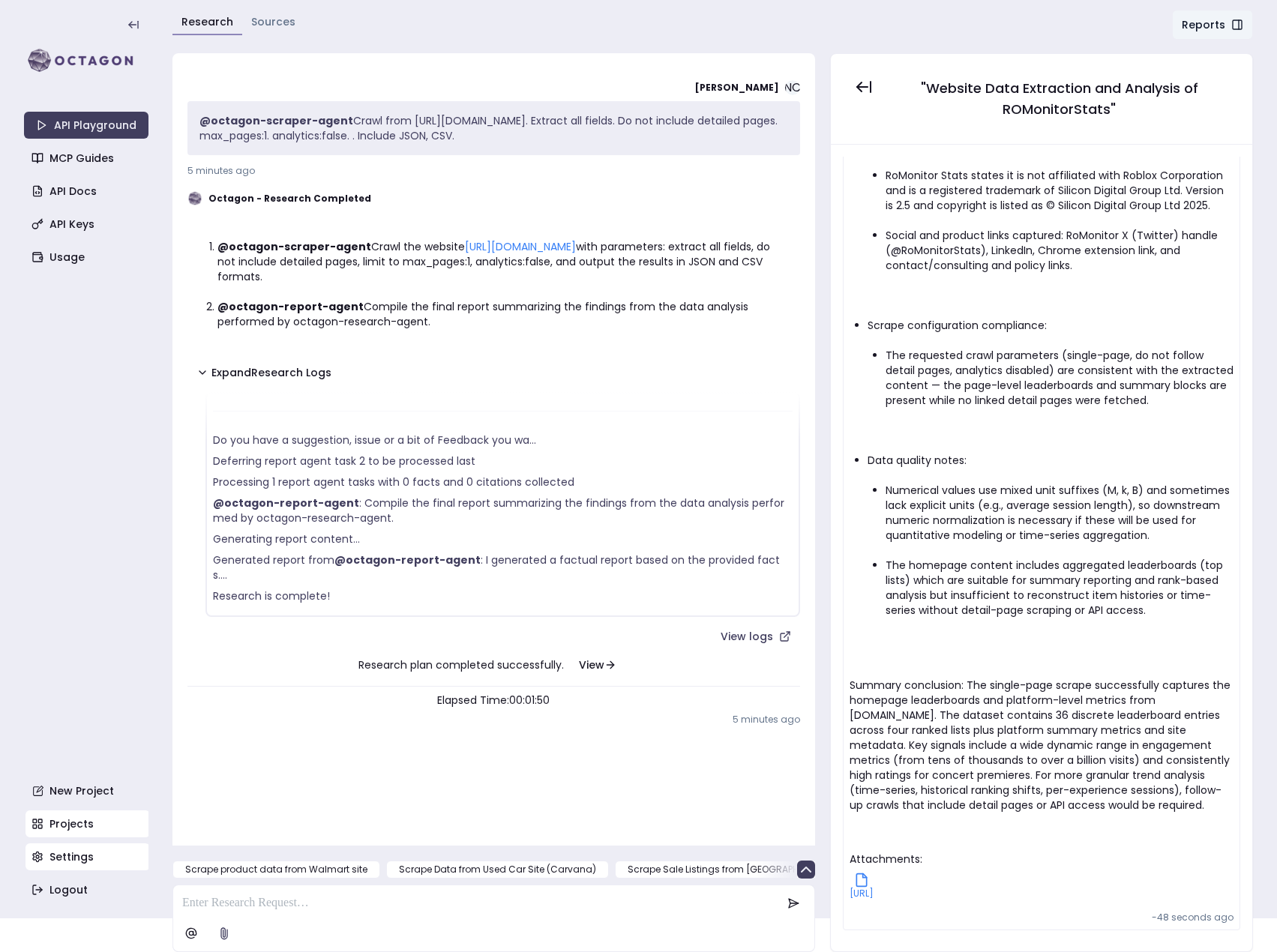
click at [59, 857] on link "Settings" at bounding box center [87, 856] width 124 height 27
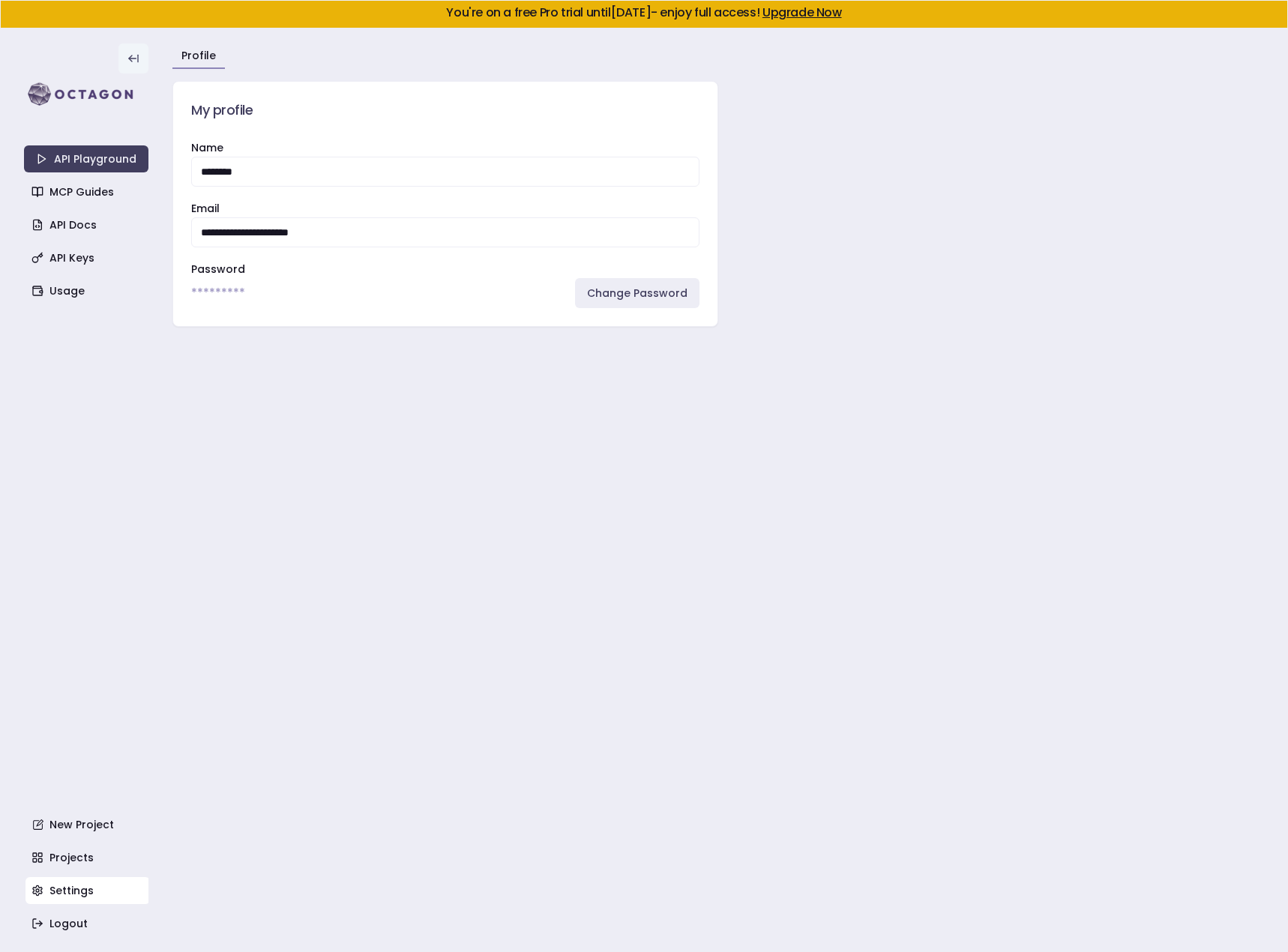
click at [138, 58] on icon at bounding box center [138, 58] width 0 height 6
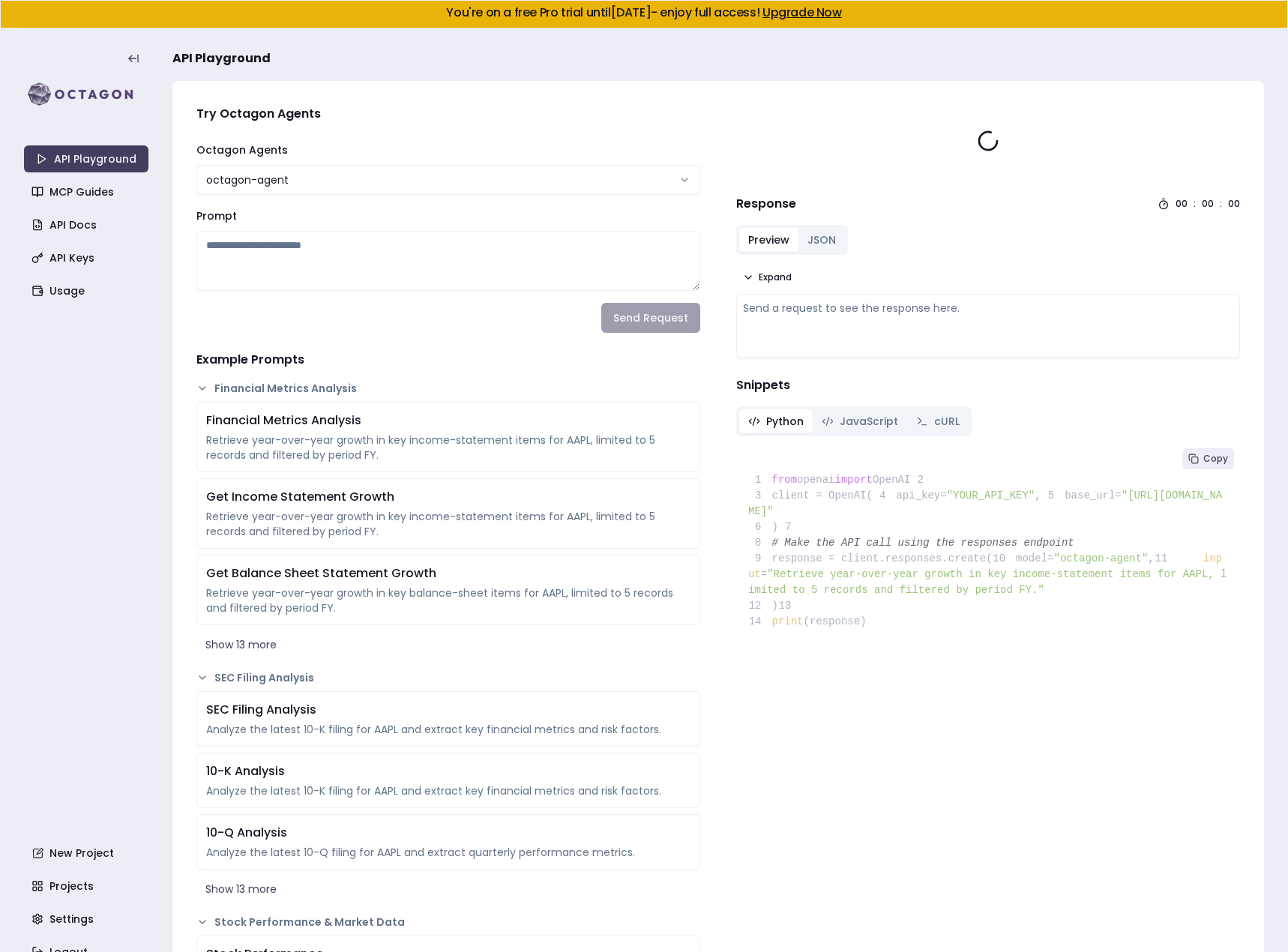
type textarea "**********"
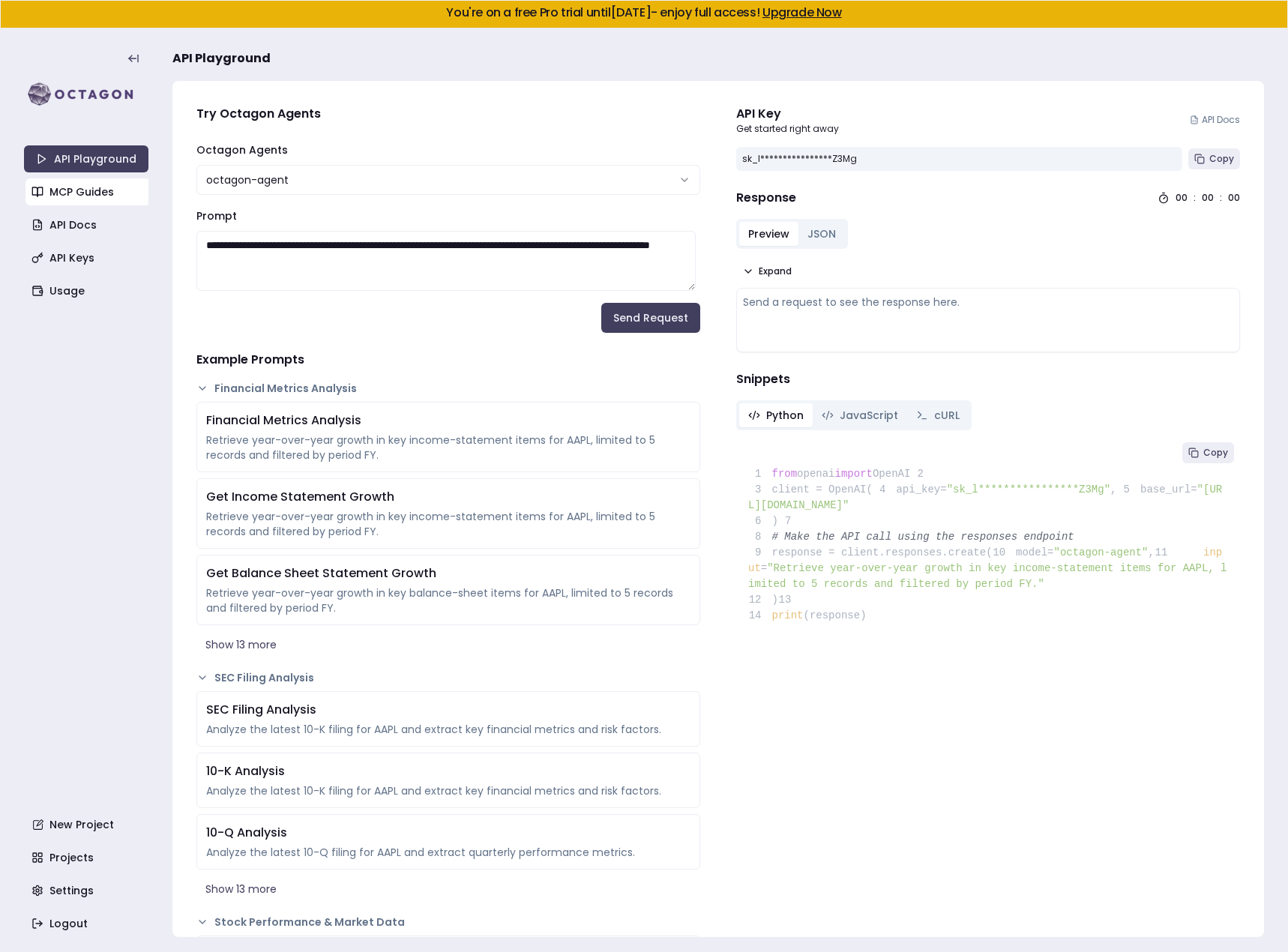
click at [88, 186] on link "MCP Guides" at bounding box center [87, 191] width 124 height 27
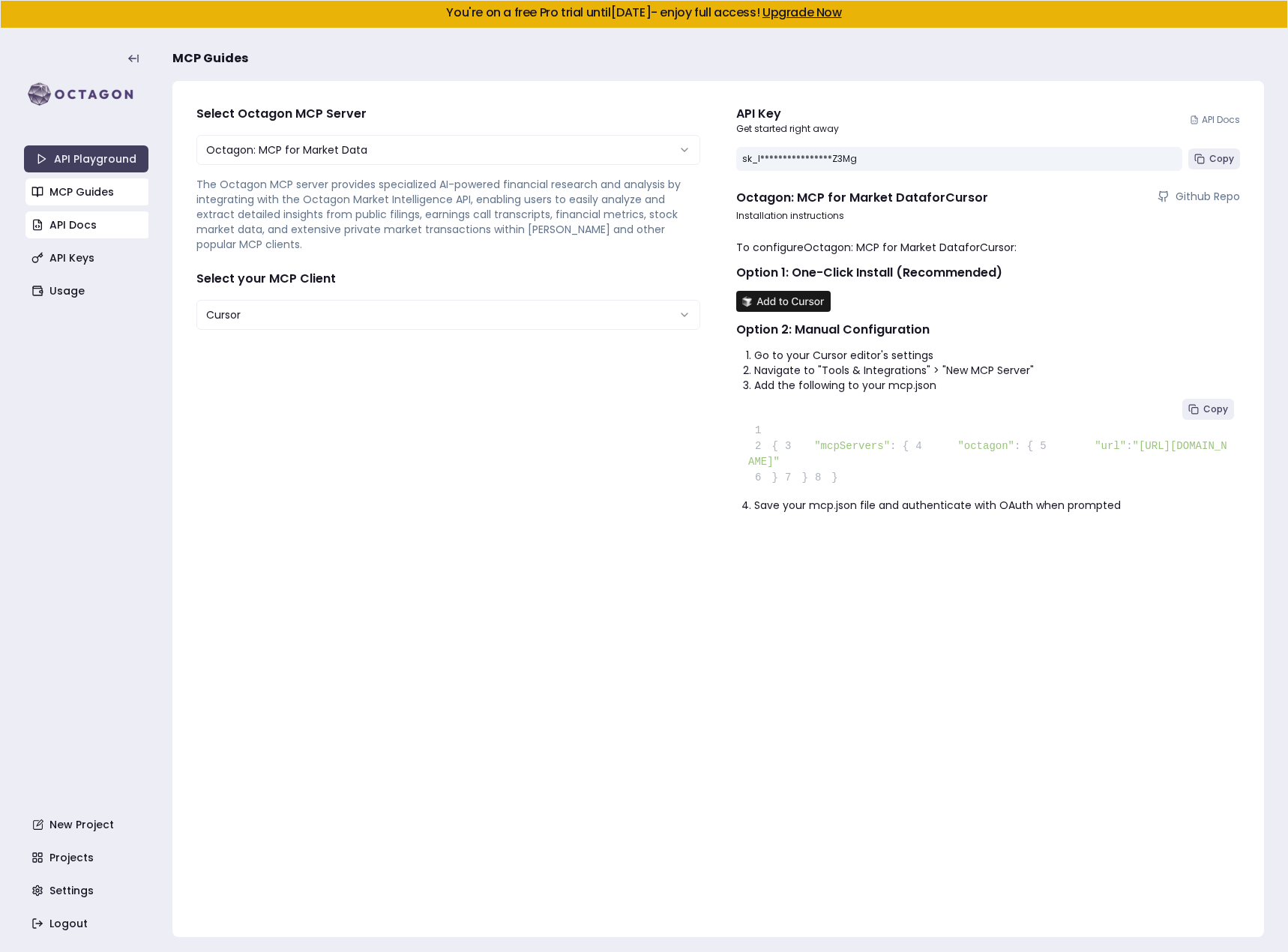
click at [80, 224] on link "API Docs" at bounding box center [87, 224] width 124 height 27
